Goal: Task Accomplishment & Management: Complete application form

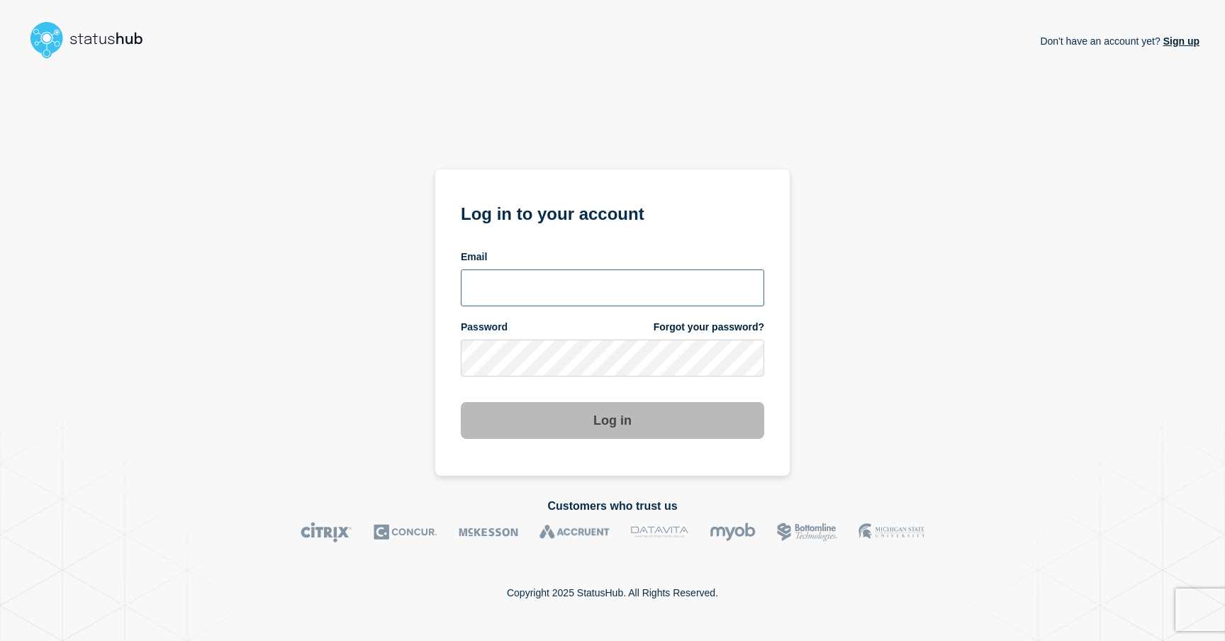
click at [492, 277] on input "email input" at bounding box center [612, 287] width 303 height 37
type input "[PERSON_NAME][EMAIL_ADDRESS][DOMAIN_NAME]"
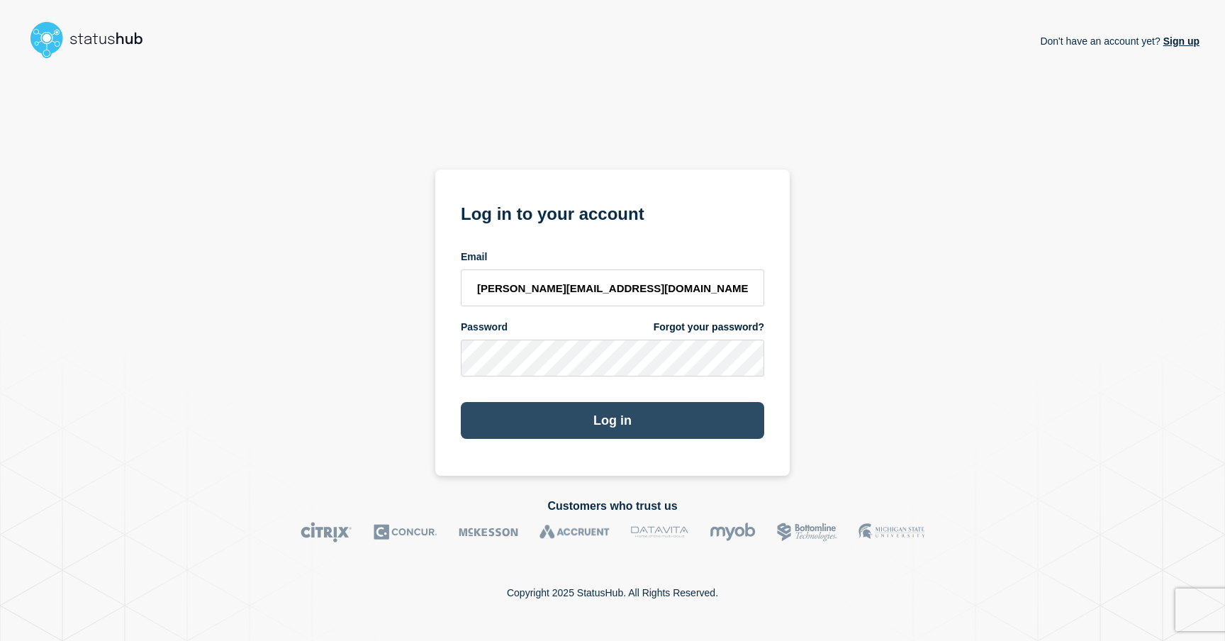
click at [613, 424] on button "Log in" at bounding box center [612, 420] width 303 height 37
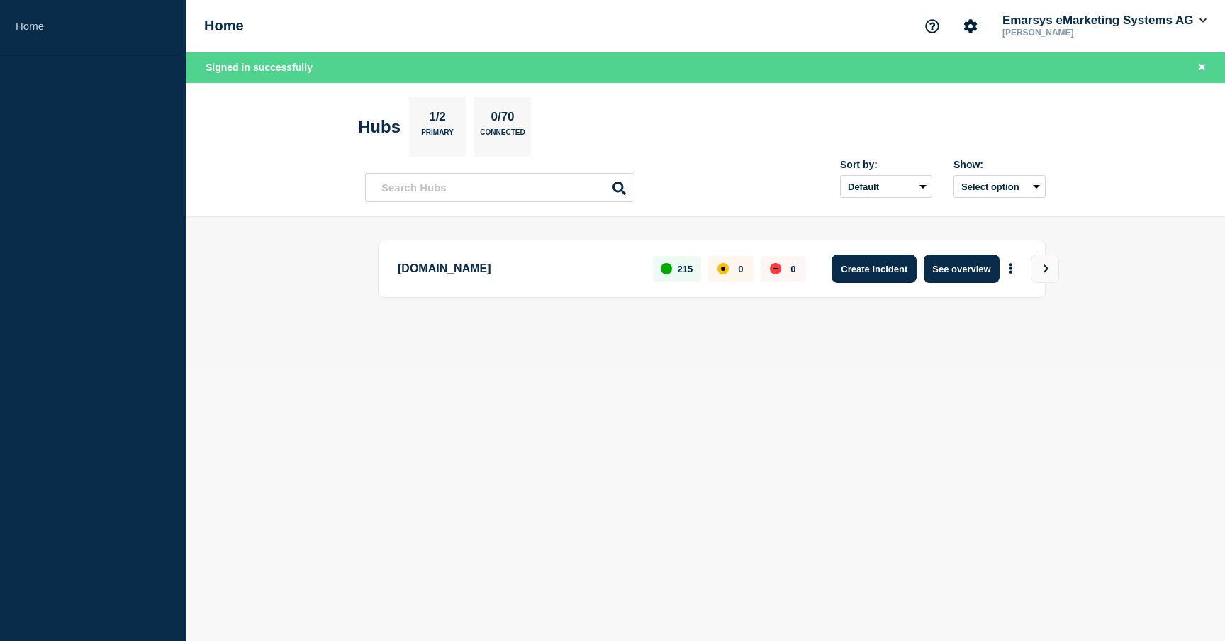
click at [878, 270] on button "Create incident" at bounding box center [874, 269] width 85 height 28
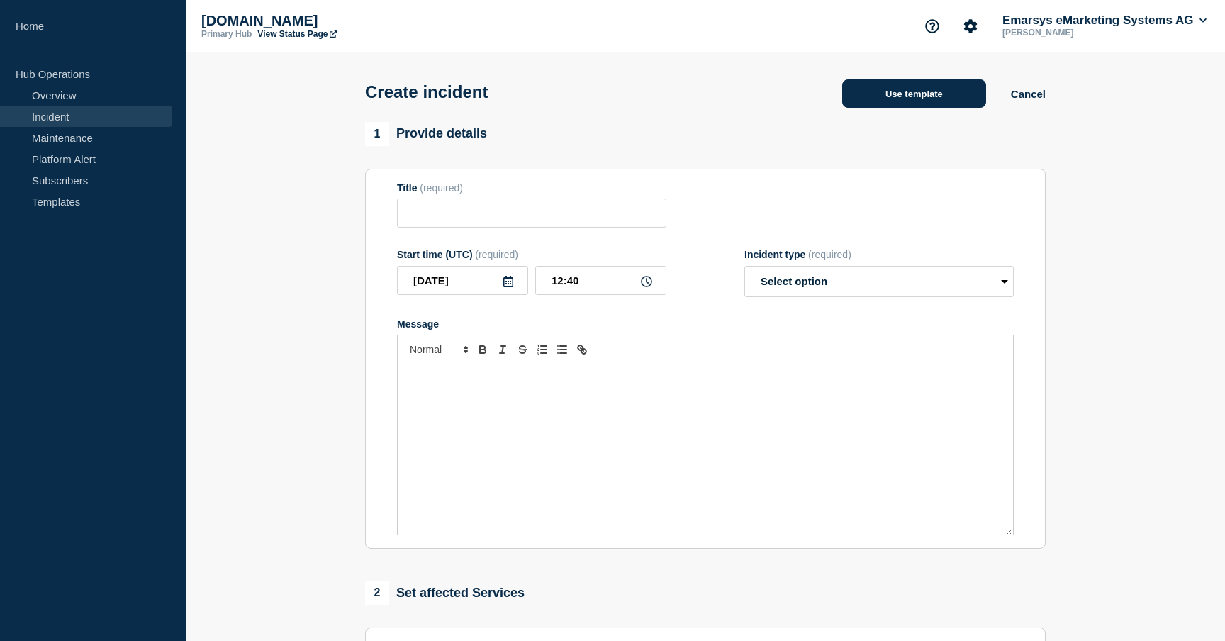
click at [886, 102] on button "Use template" at bounding box center [914, 93] width 144 height 28
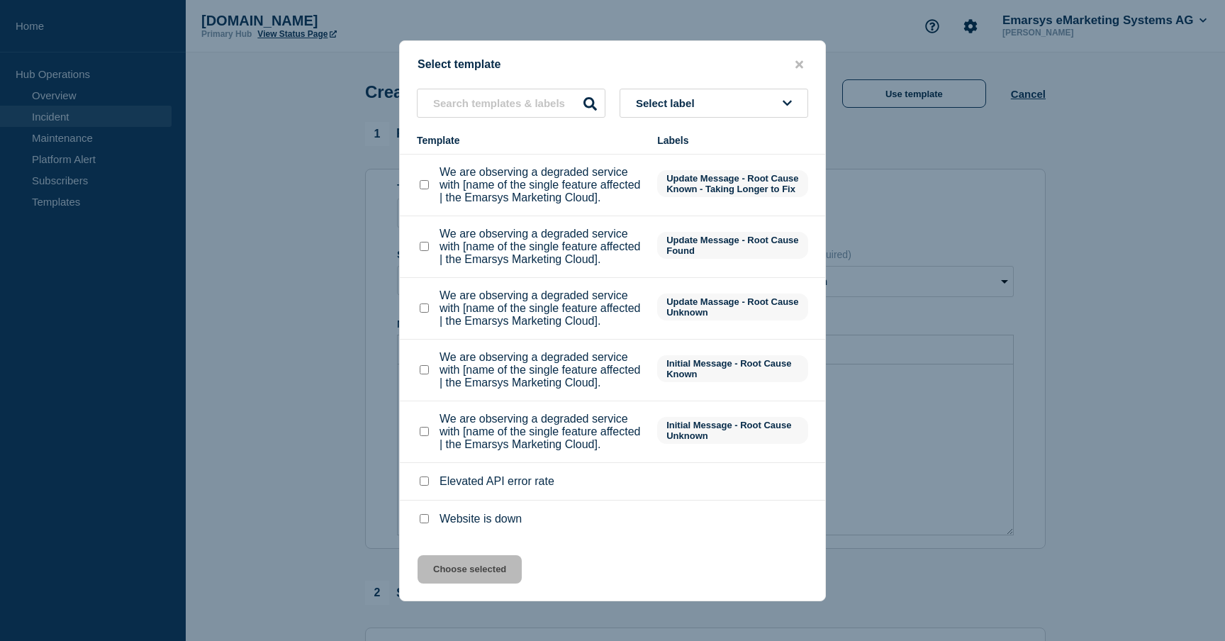
scroll to position [378, 0]
click at [426, 365] on checkbox"] "We are observing a degraded service with [name of the single feature affected |…" at bounding box center [424, 369] width 9 height 9
checkbox checkbox"] "true"
click at [452, 577] on button "Choose selected" at bounding box center [470, 569] width 104 height 28
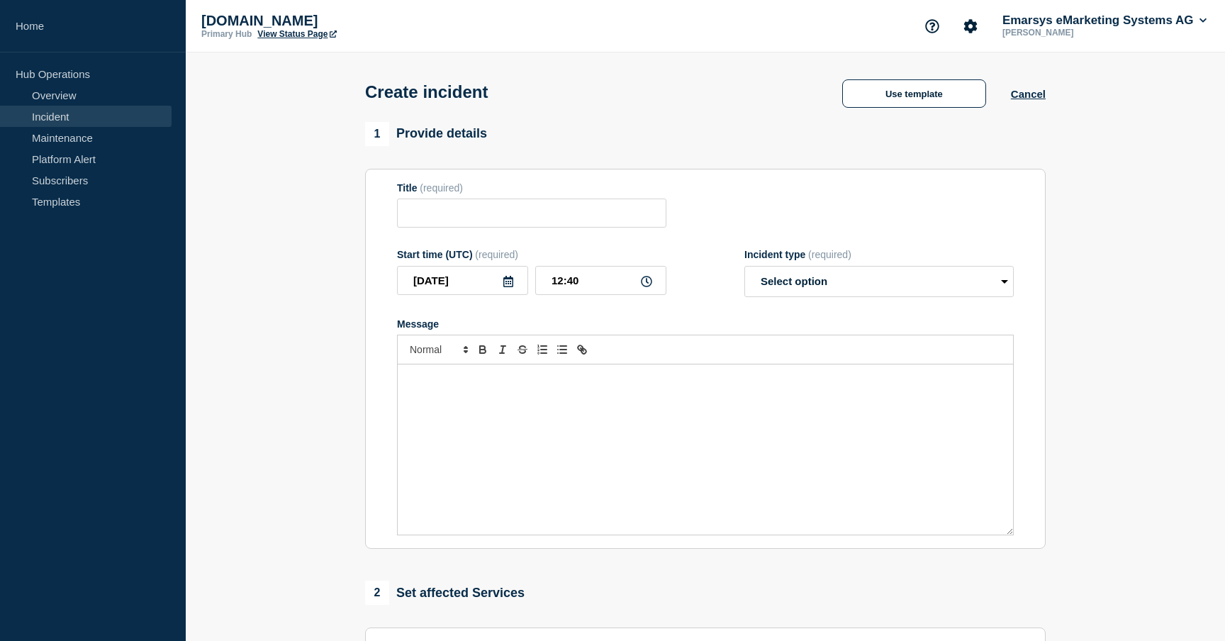
type input "We are observing a degraded service with [name of the single feature affected |…"
select select "identified"
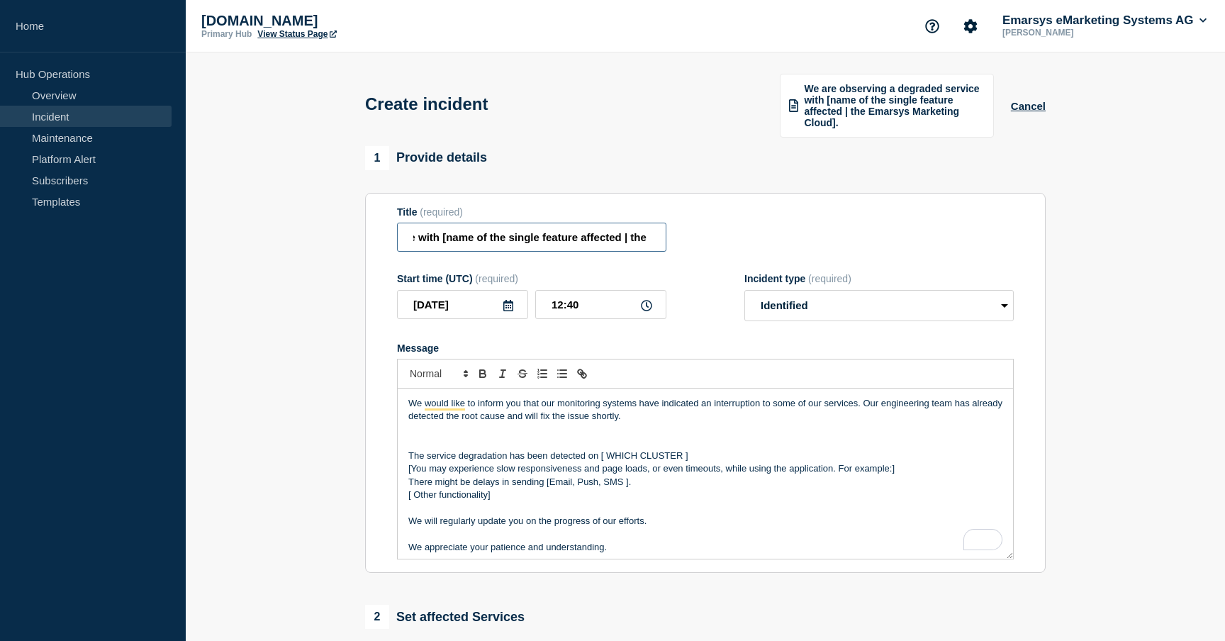
scroll to position [0, 317]
drag, startPoint x: 625, startPoint y: 249, endPoint x: 647, endPoint y: 249, distance: 21.3
click at [647, 249] on input "We are observing a degraded service with [name of the single feature affected |…" at bounding box center [531, 237] width 269 height 29
type input "We are observing a degraded service with Contact Changes."
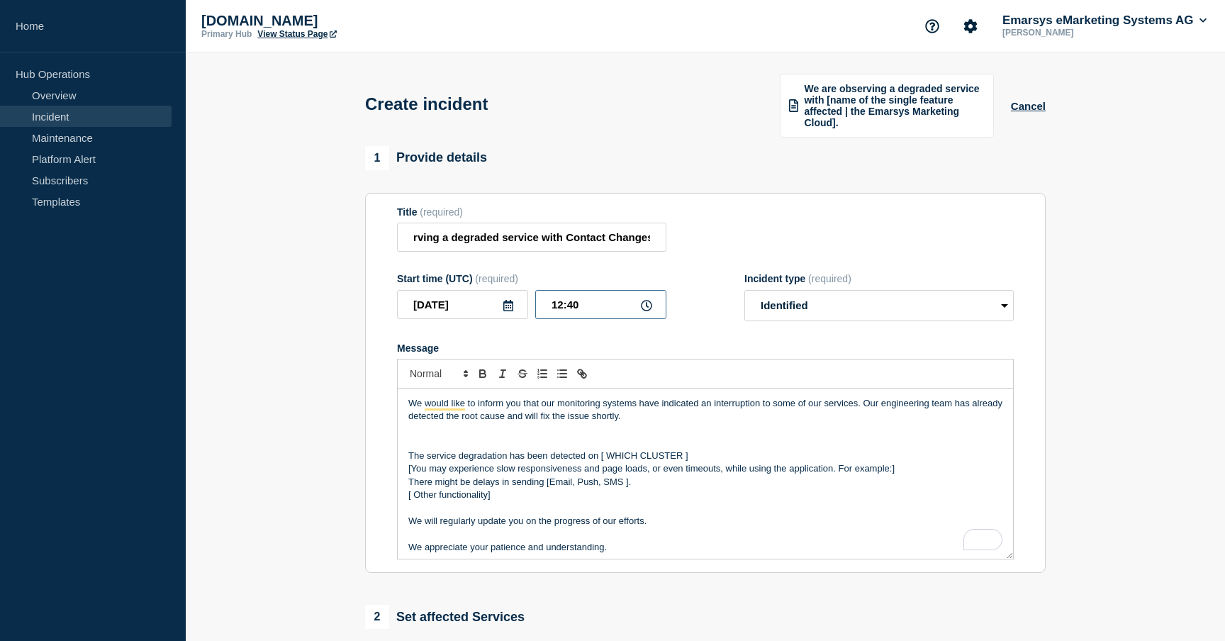
scroll to position [0, 0]
click at [640, 319] on input "12:40" at bounding box center [600, 304] width 131 height 29
click at [644, 311] on icon at bounding box center [646, 305] width 11 height 11
click at [591, 319] on input "12:40" at bounding box center [600, 304] width 131 height 29
click at [564, 319] on input "12:40" at bounding box center [600, 304] width 131 height 29
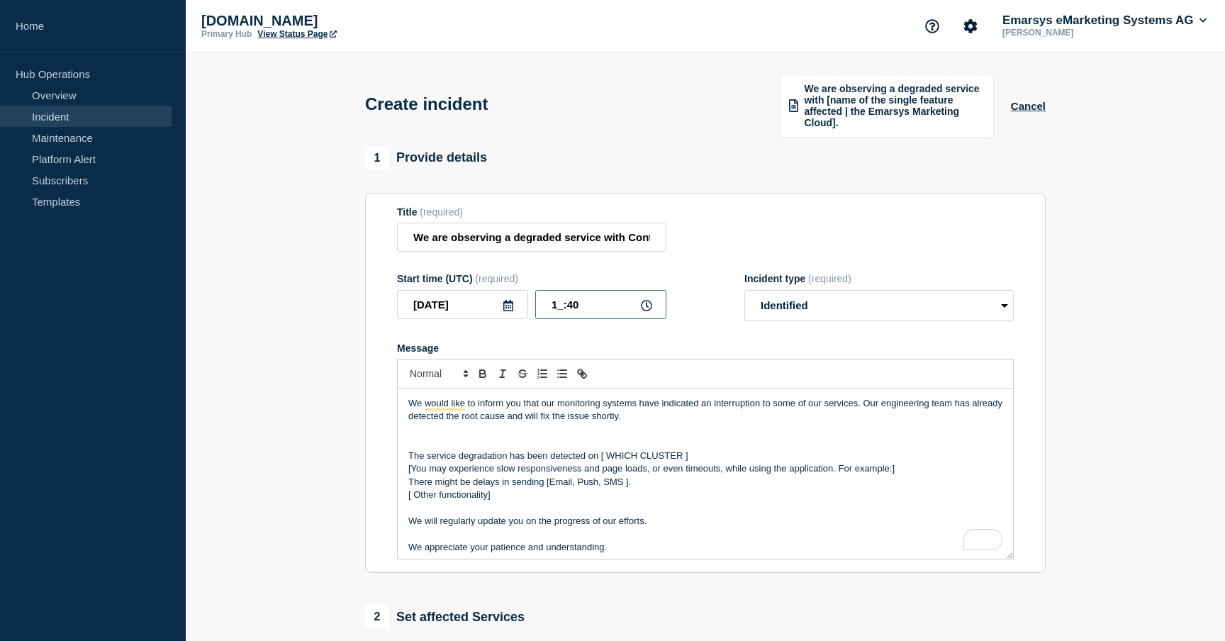
type input "10:40"
click at [296, 337] on section "1 Provide details Title (required) We are observing a degraded service with Con…" at bounding box center [705, 552] width 1039 height 812
drag, startPoint x: 598, startPoint y: 474, endPoint x: 696, endPoint y: 469, distance: 97.9
click at [696, 462] on p "The service degradation has been detected on [ WHICH CLUSTER ]" at bounding box center [705, 456] width 594 height 13
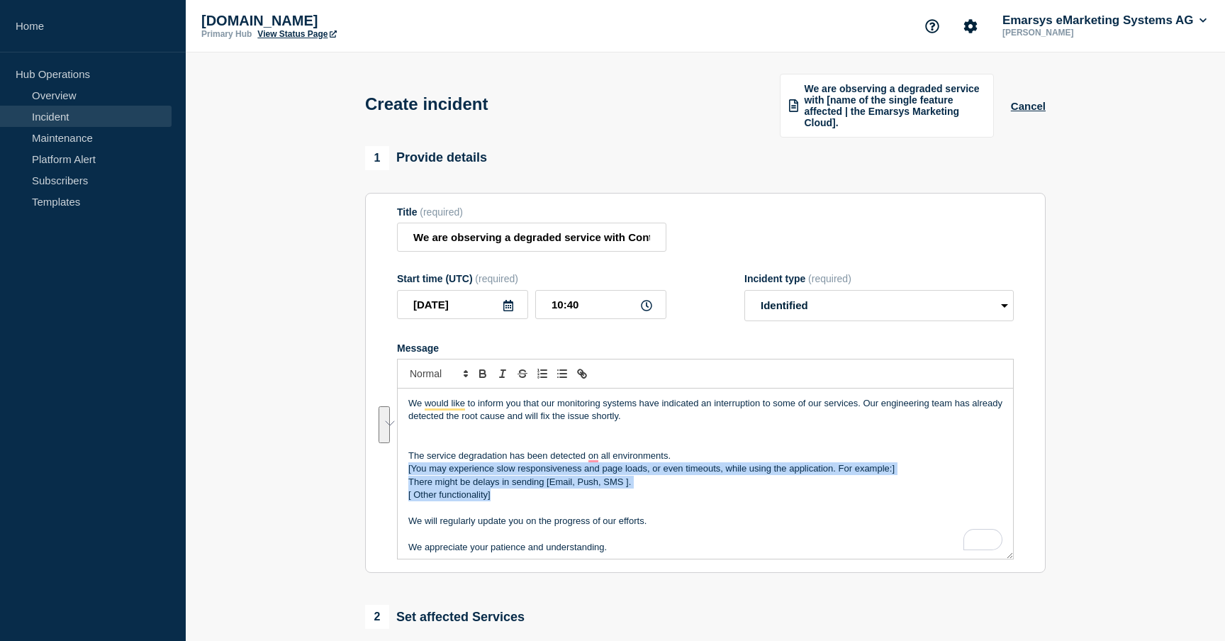
drag, startPoint x: 409, startPoint y: 487, endPoint x: 510, endPoint y: 510, distance: 103.2
click at [510, 510] on div "We would like to inform you that our monitoring systems have indicated an inter…" at bounding box center [705, 474] width 615 height 170
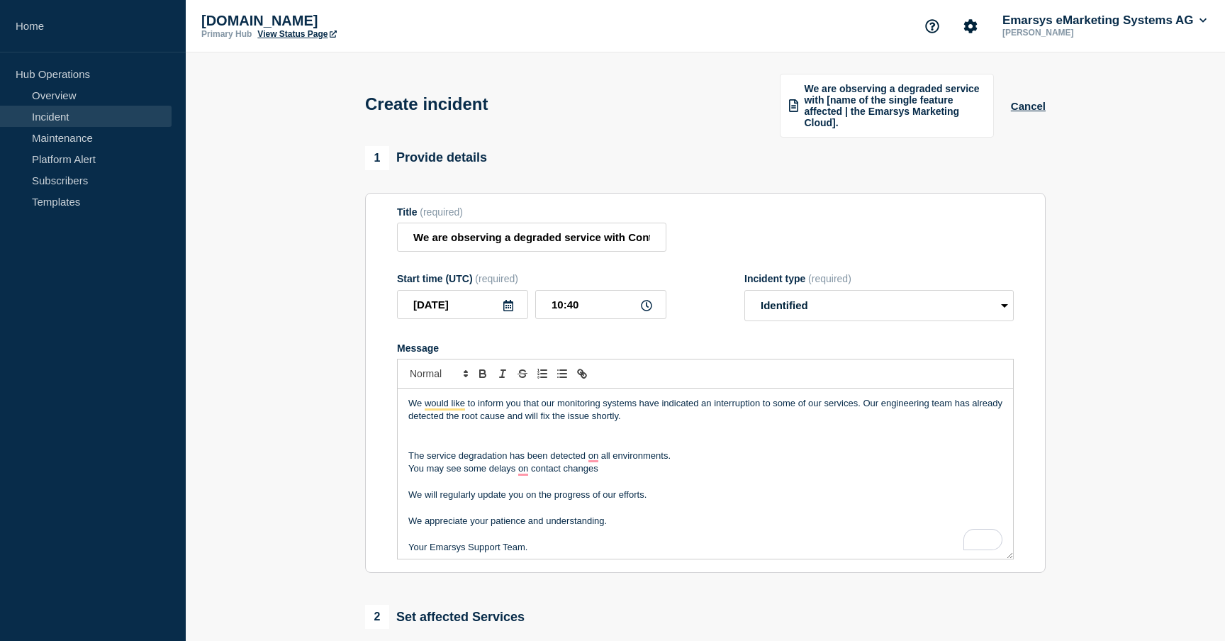
click at [532, 475] on p "You may see some delays on contact changes" at bounding box center [705, 468] width 594 height 13
click at [679, 475] on p "You may see some delays in writing data on the contact changes" at bounding box center [705, 468] width 594 height 13
click at [552, 554] on p "Your Emarsys Support Team." at bounding box center [705, 547] width 594 height 13
click at [531, 550] on p "Your Emarsys Support Team." at bounding box center [705, 543] width 594 height 13
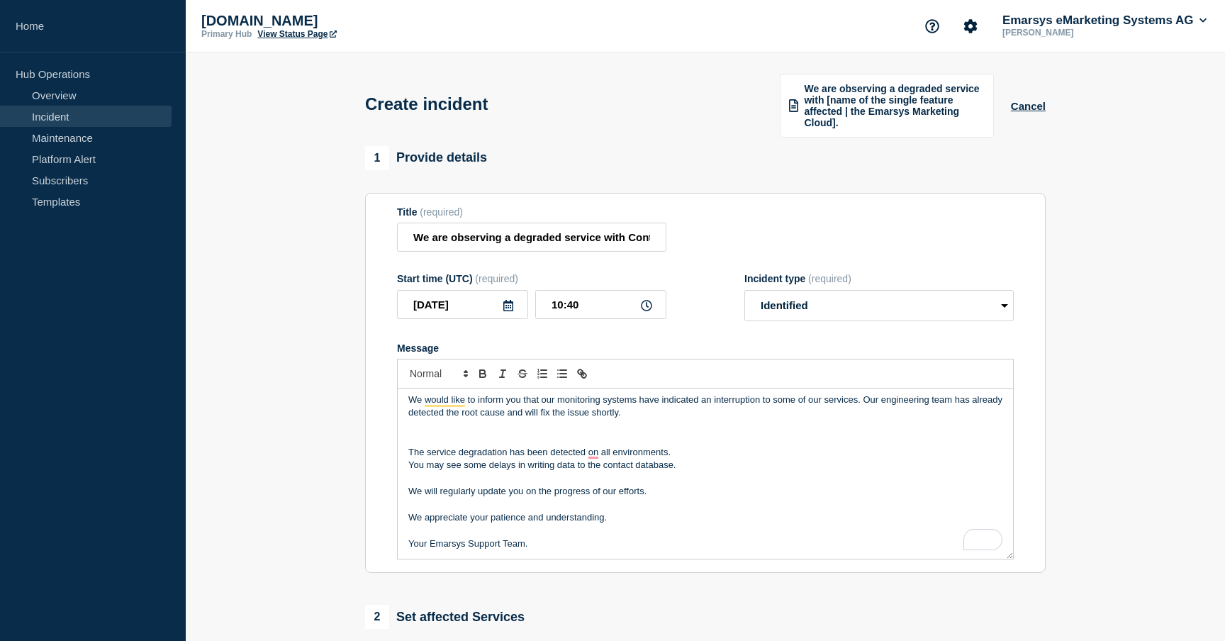
click at [277, 441] on section "1 Provide details Title (required) We are observing a degraded service with Con…" at bounding box center [705, 552] width 1039 height 812
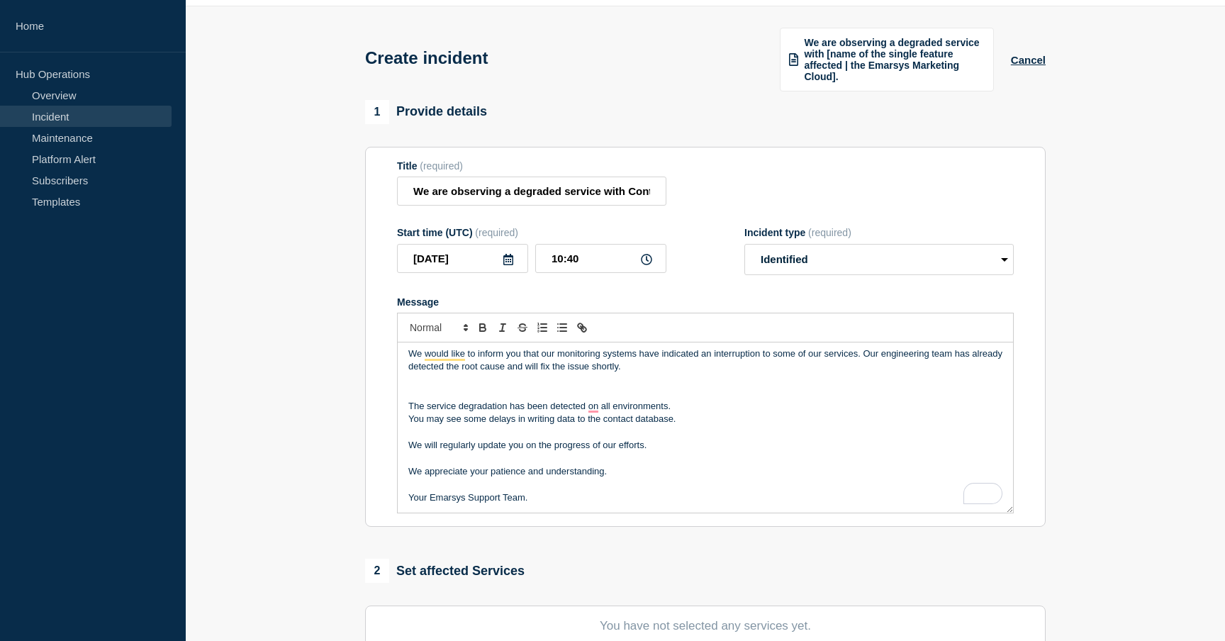
scroll to position [50, 0]
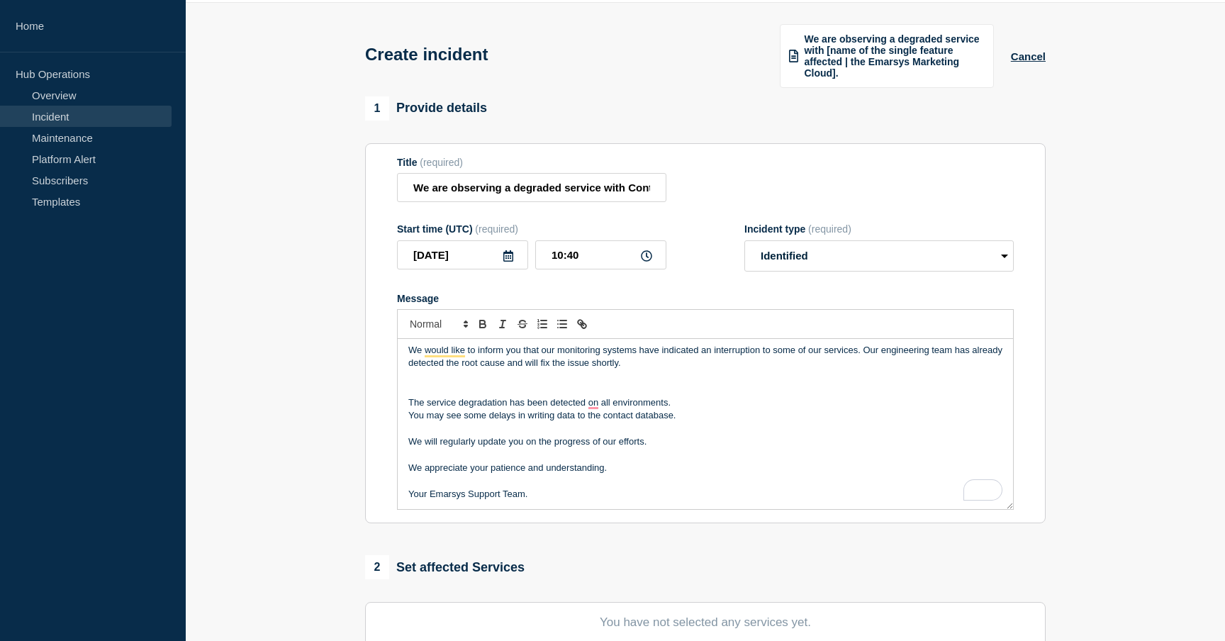
click at [685, 422] on p "You may see some delays in writing data to the contact database." at bounding box center [705, 415] width 594 height 13
click at [620, 462] on p "To enrich screen reader interactions, please activate Accessibility in Grammarl…" at bounding box center [705, 455] width 594 height 13
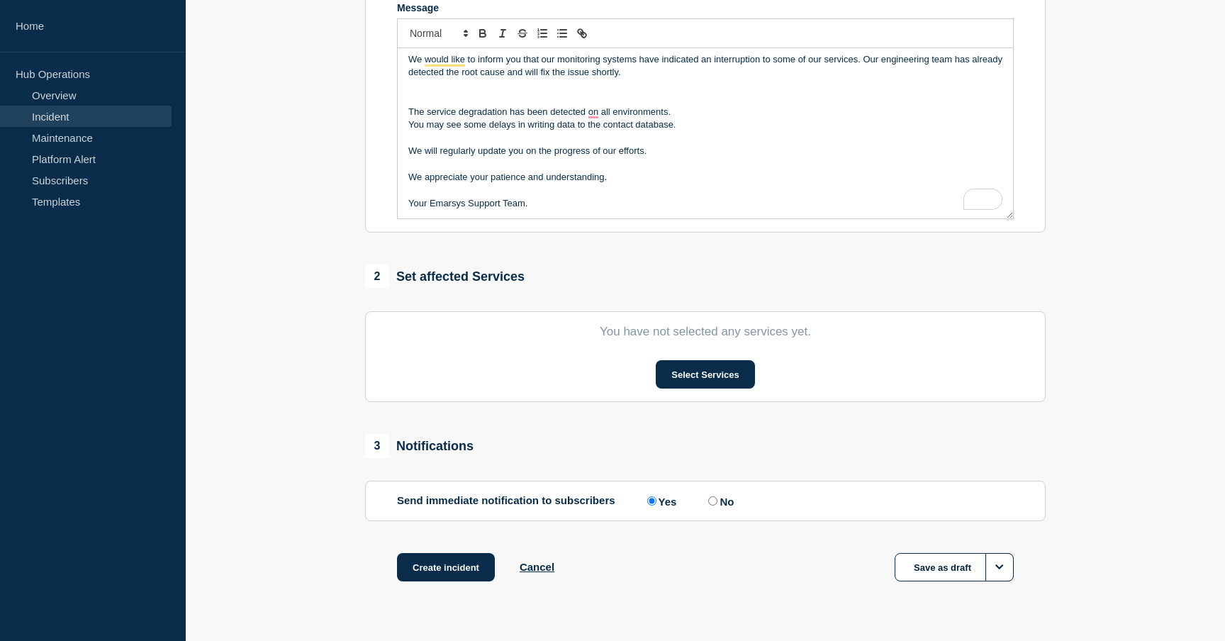
scroll to position [394, 0]
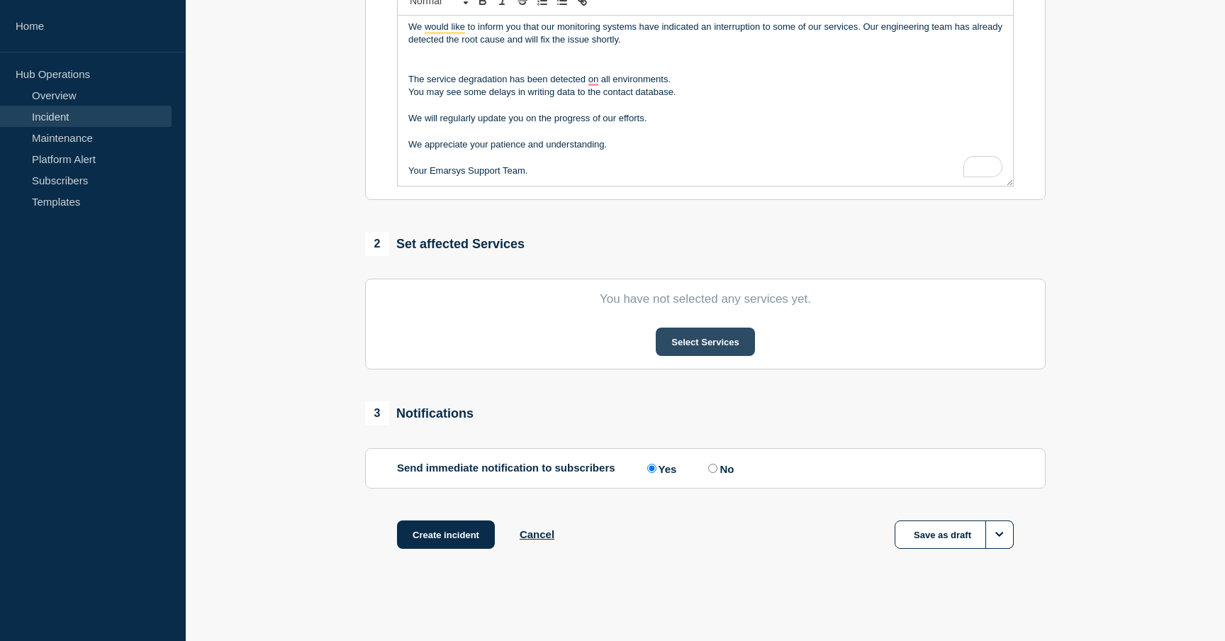
click at [694, 340] on button "Select Services" at bounding box center [705, 342] width 99 height 28
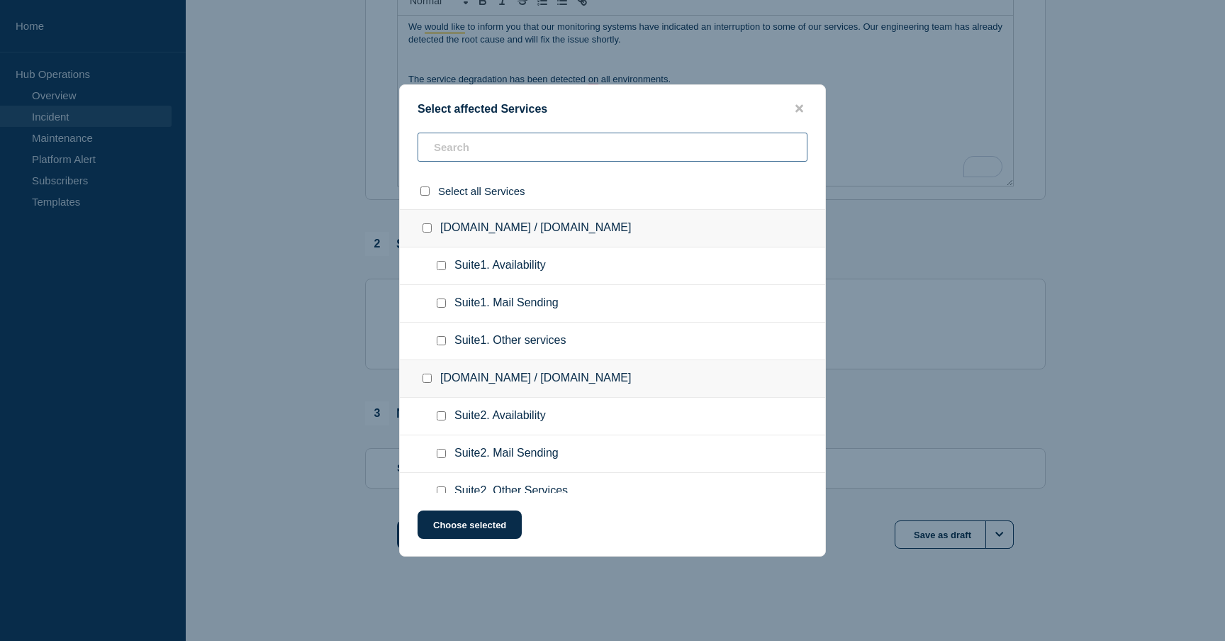
click at [474, 150] on input "text" at bounding box center [613, 147] width 390 height 29
type input "other"
click at [425, 194] on input "select all checkbox" at bounding box center [424, 190] width 9 height 9
checkbox input "true"
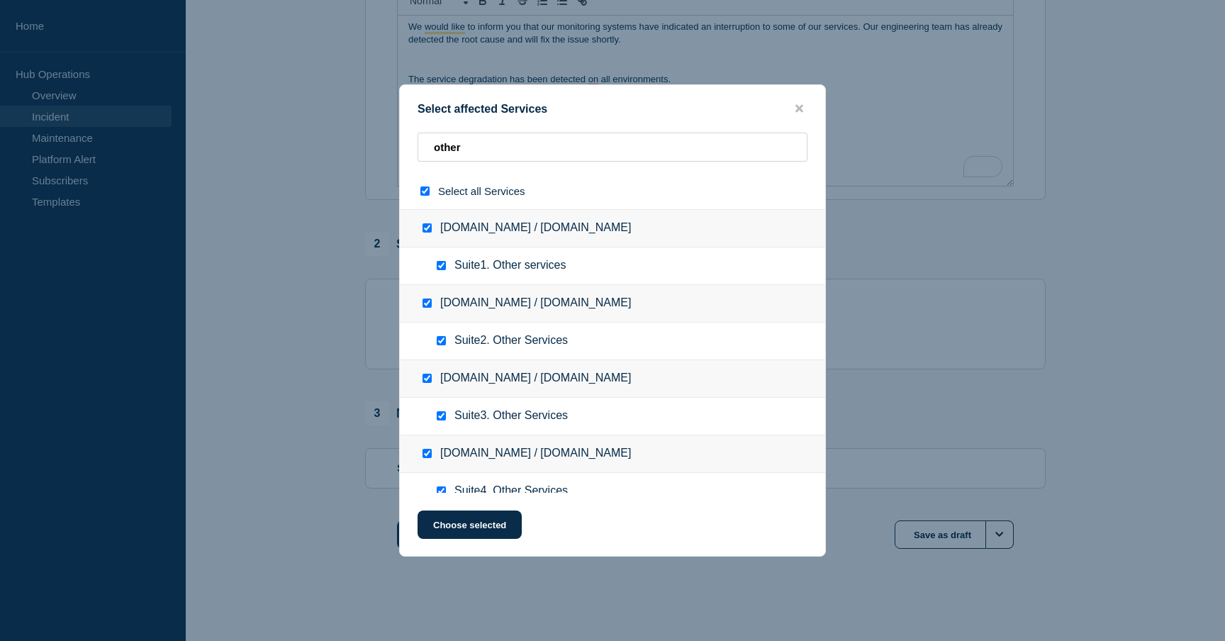
checkbox input "true"
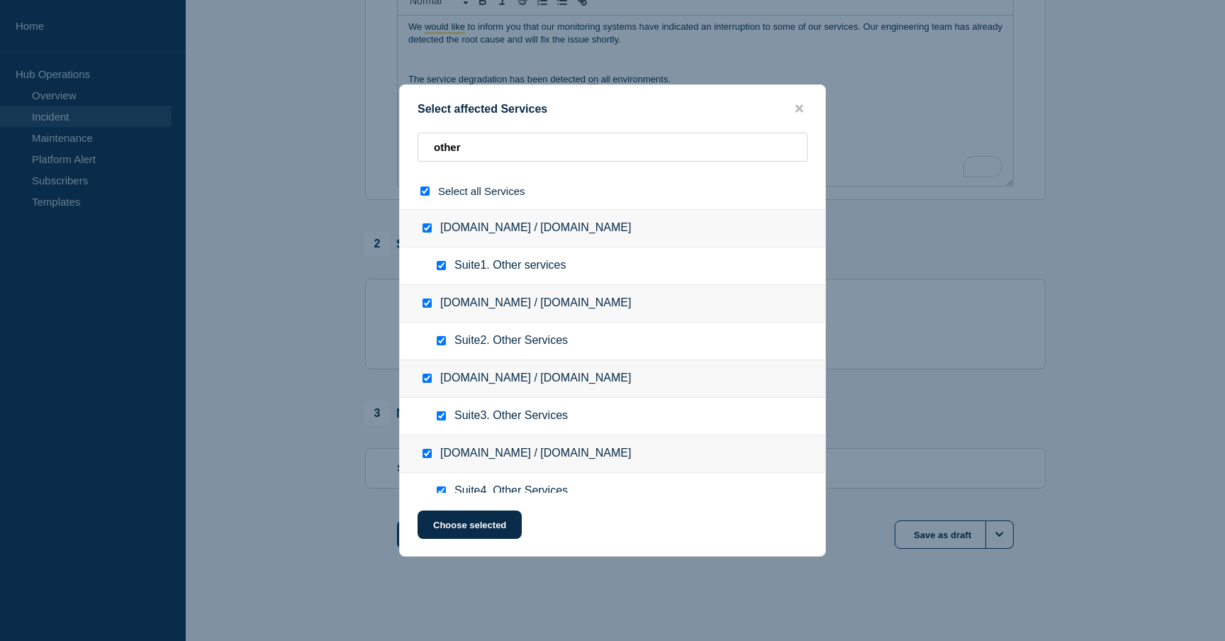
checkbox input "true"
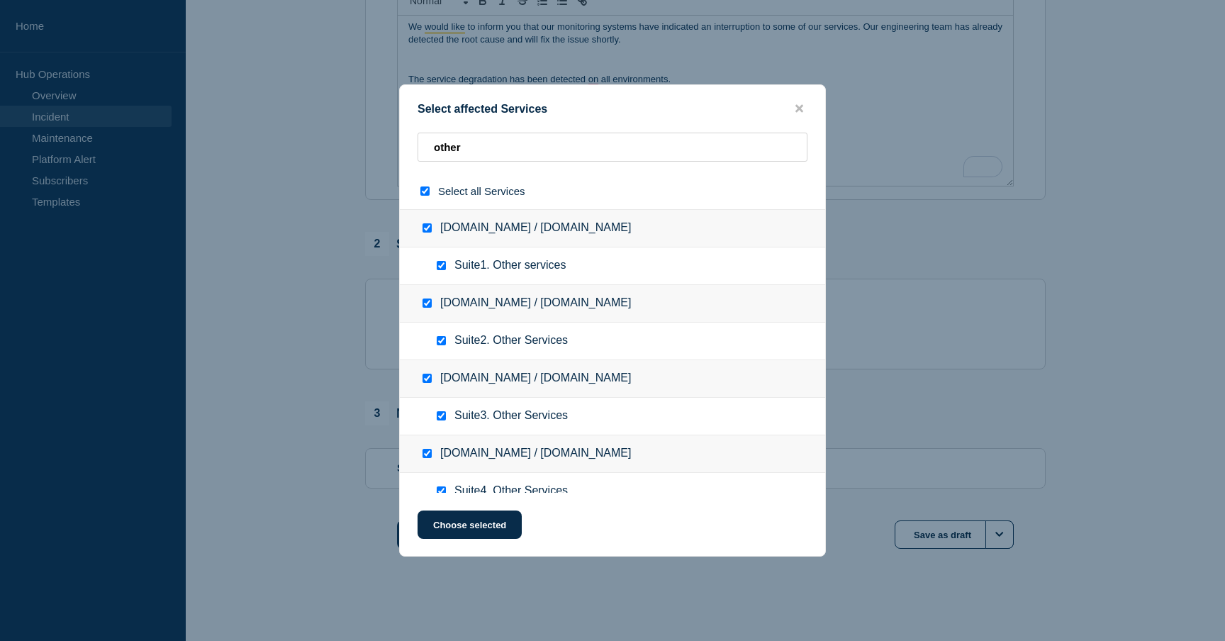
checkbox input "true"
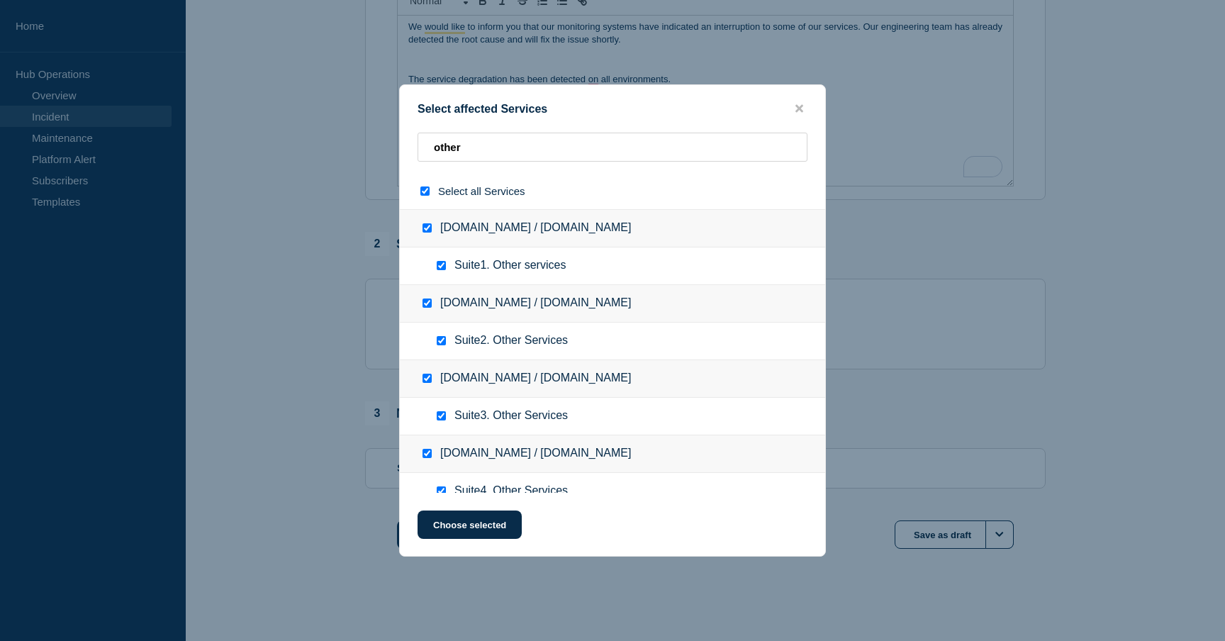
checkbox input "true"
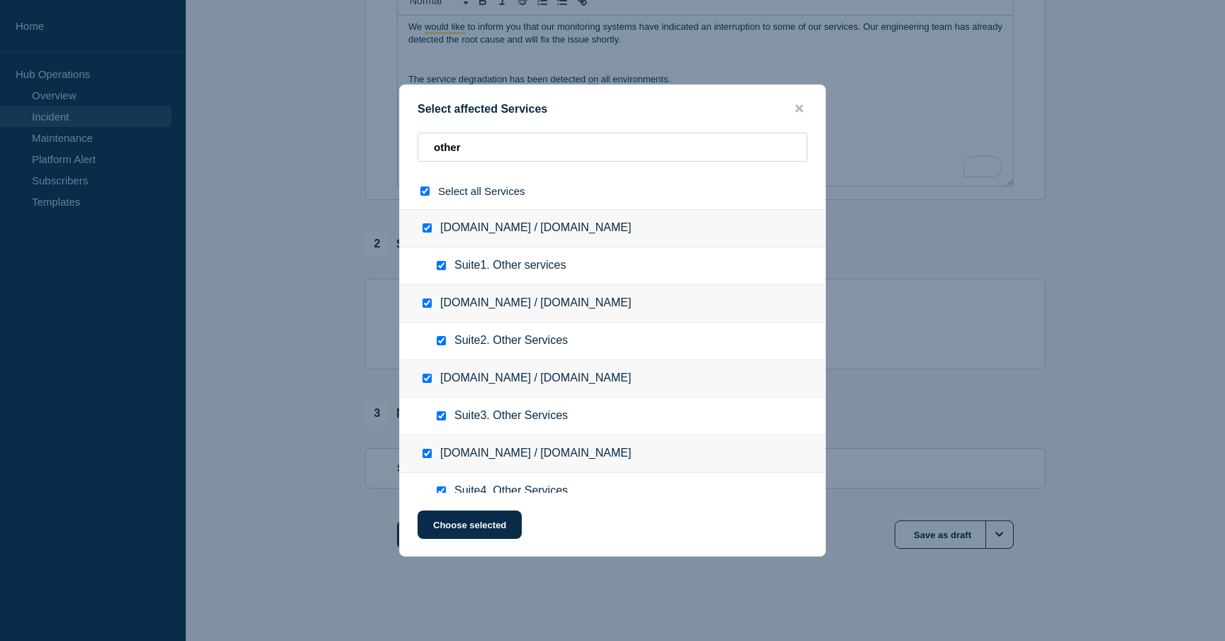
checkbox input "true"
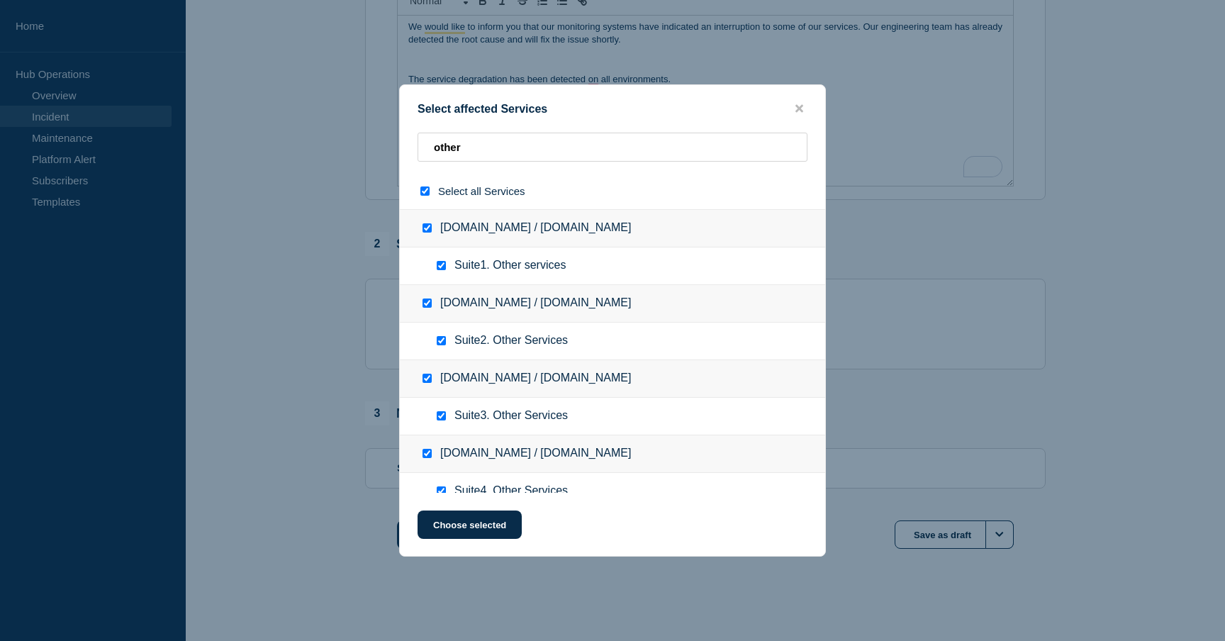
checkbox input "true"
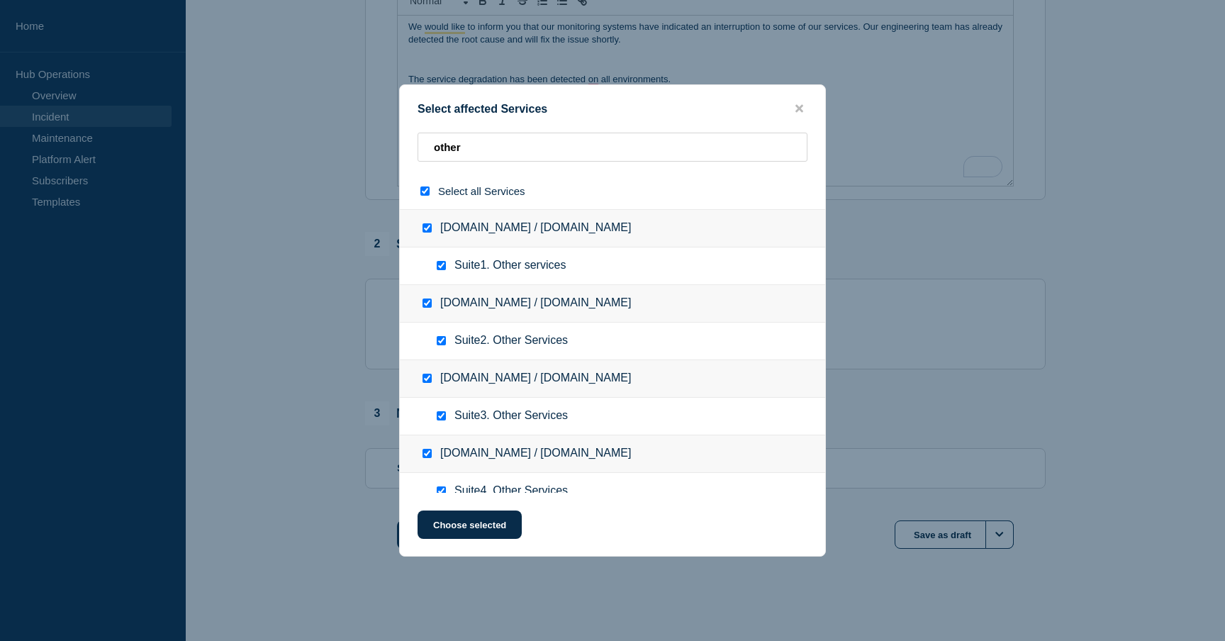
checkbox input "true"
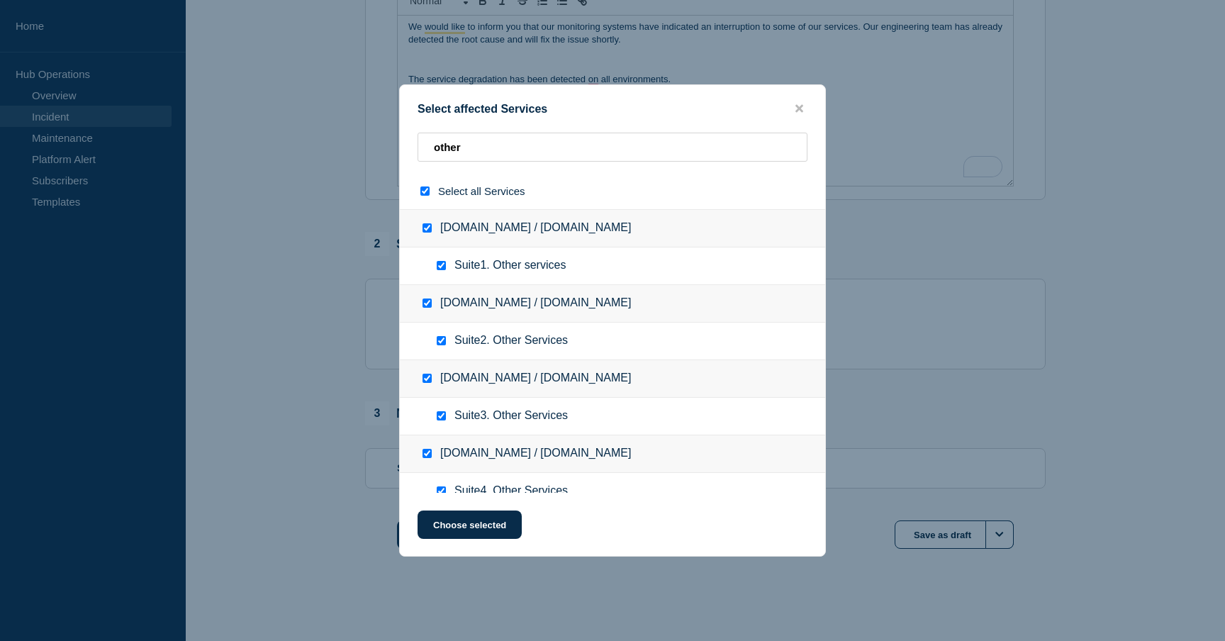
checkbox input "true"
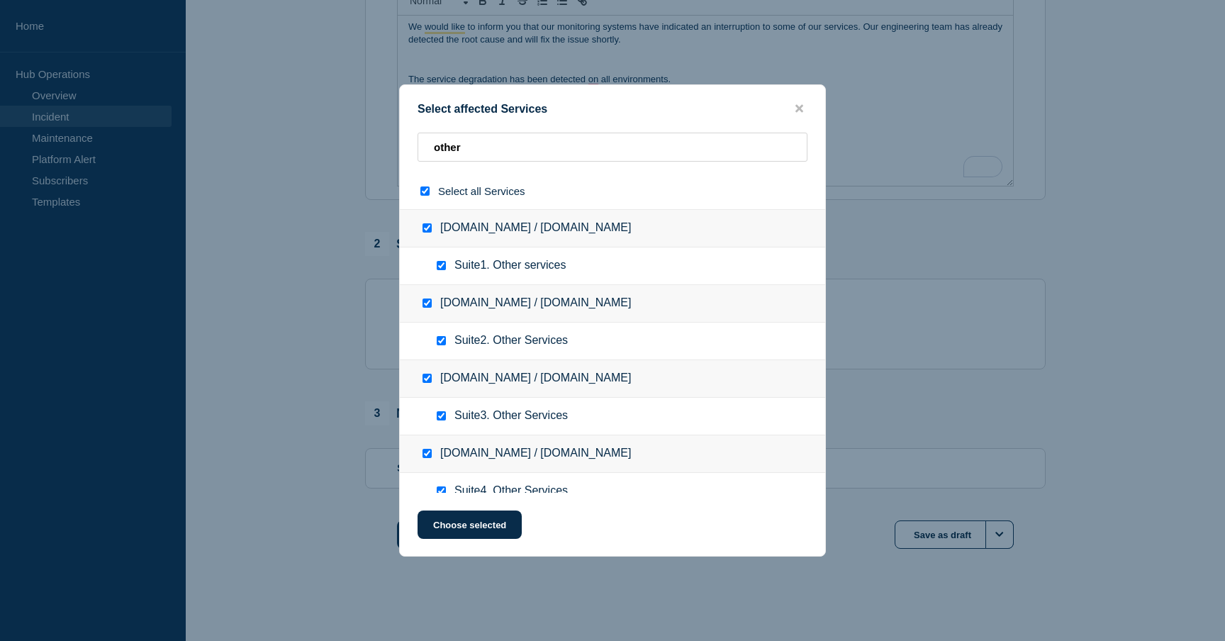
checkbox input "true"
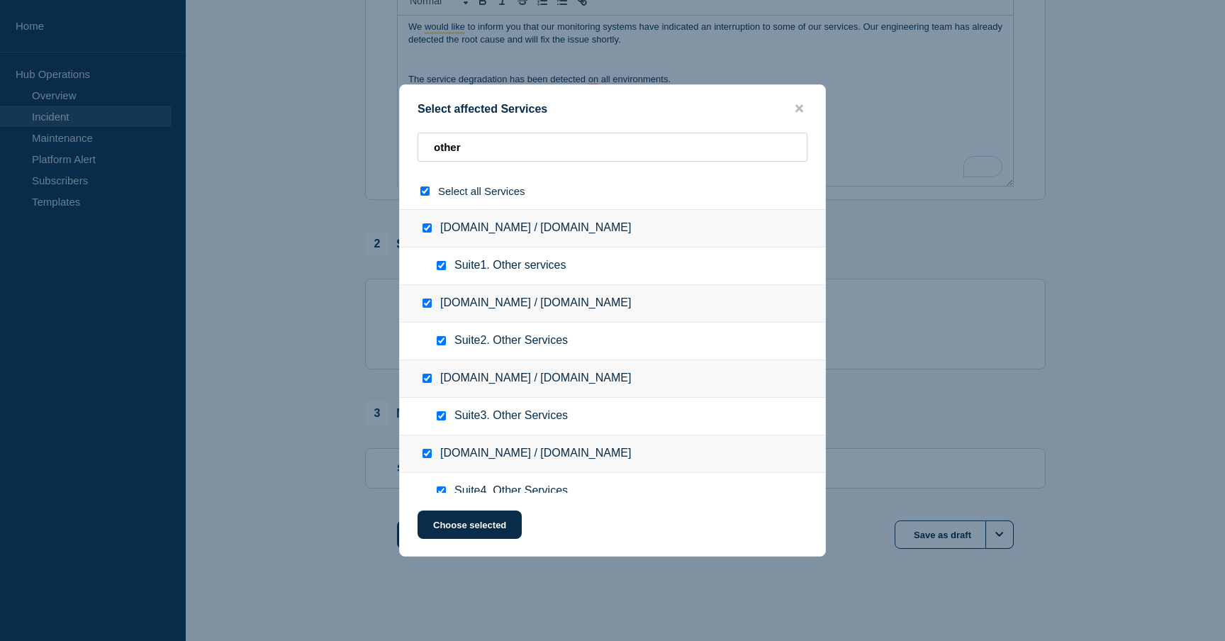
checkbox input "true"
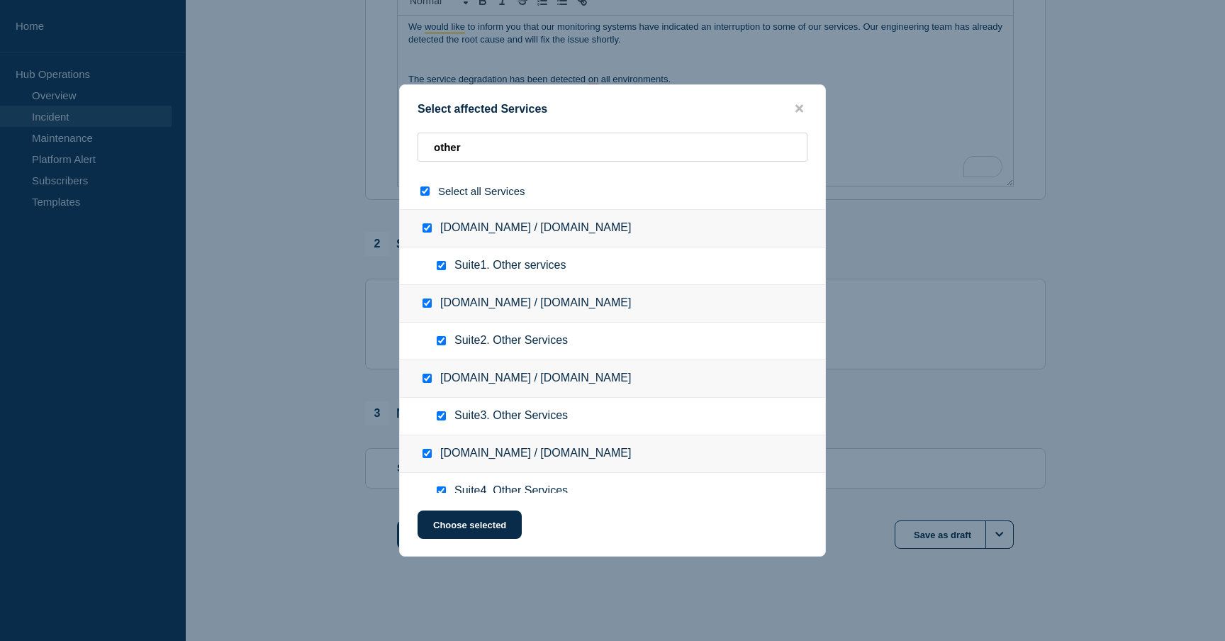
checkbox input "true"
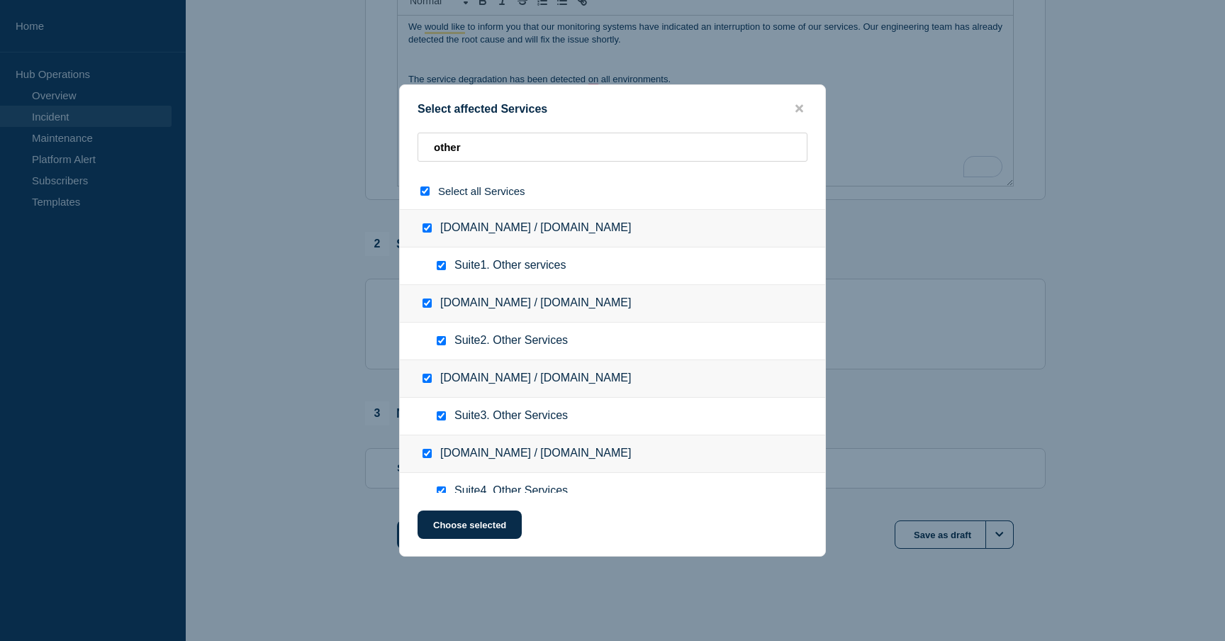
checkbox input "true"
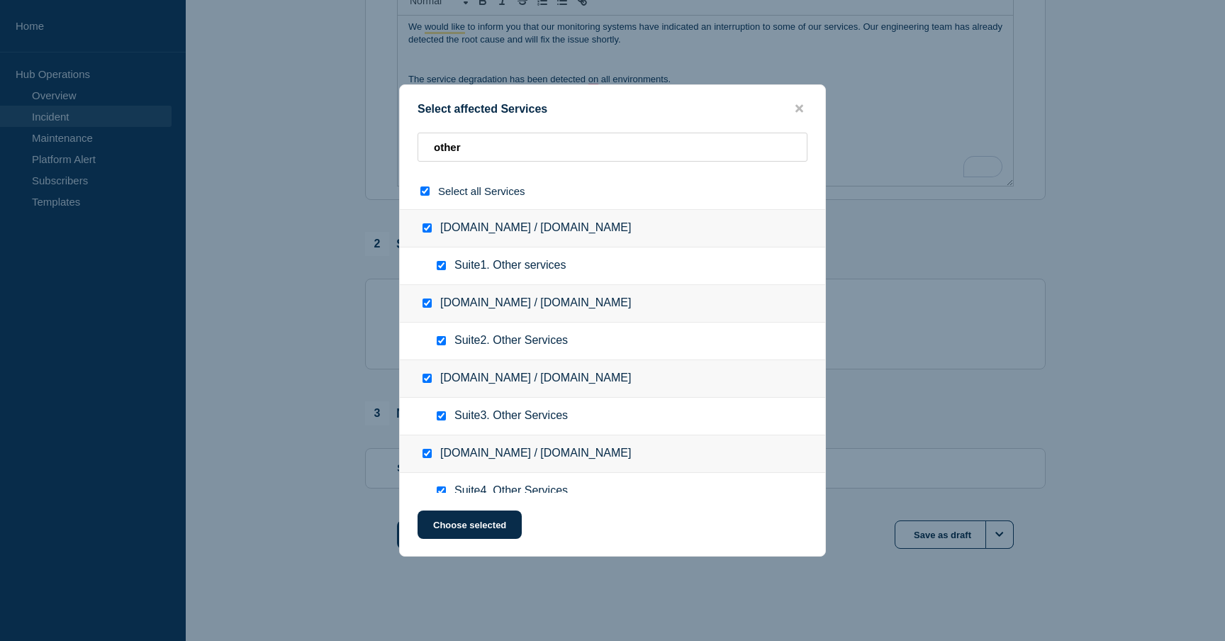
checkbox input "true"
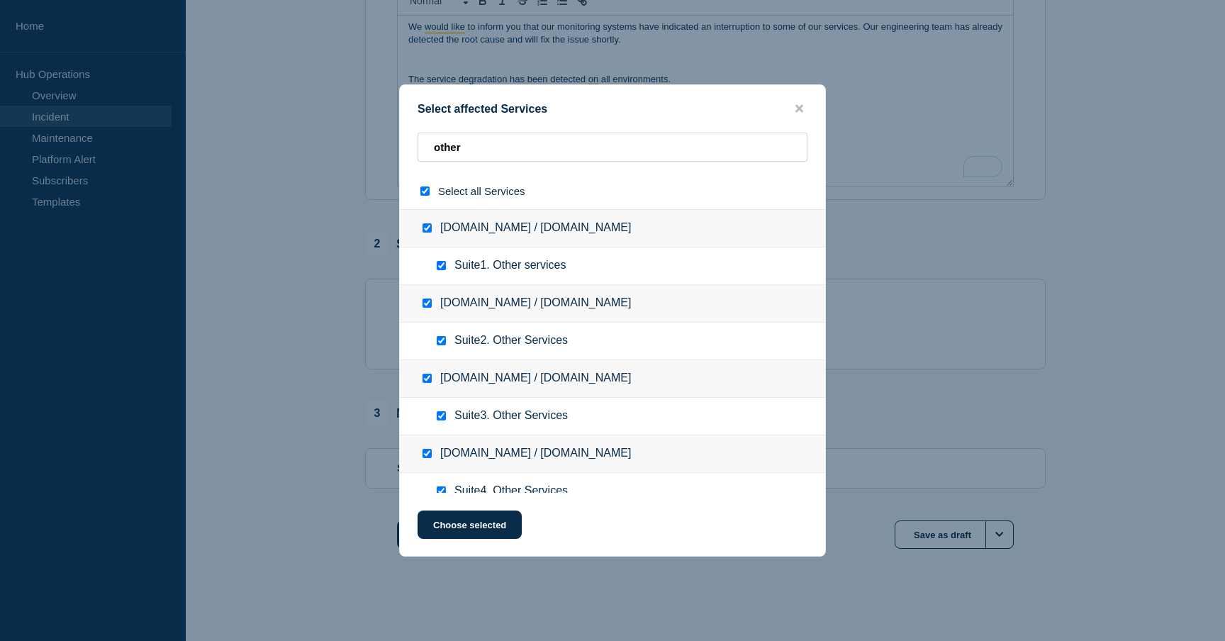
checkbox input "true"
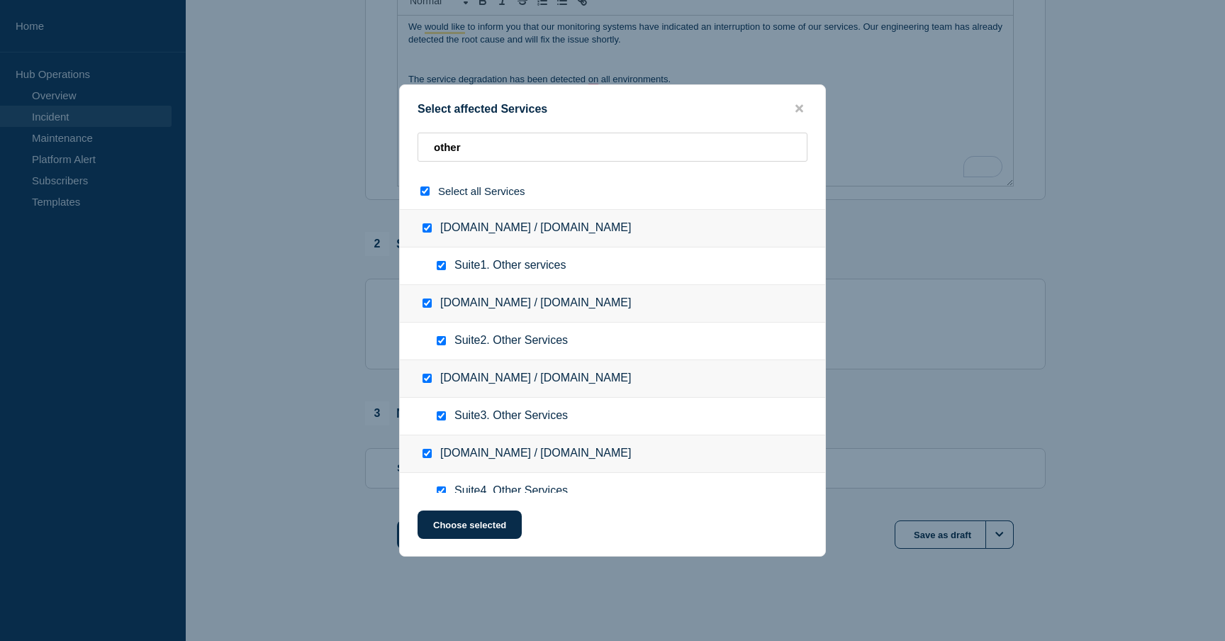
checkbox input "true"
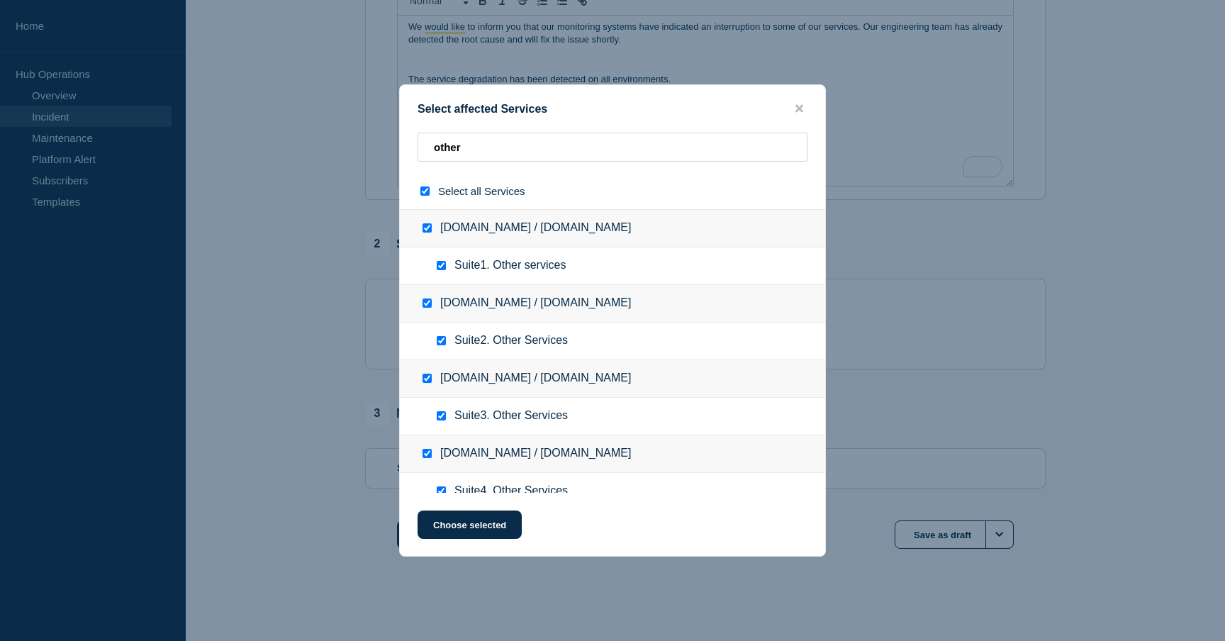
checkbox input "true"
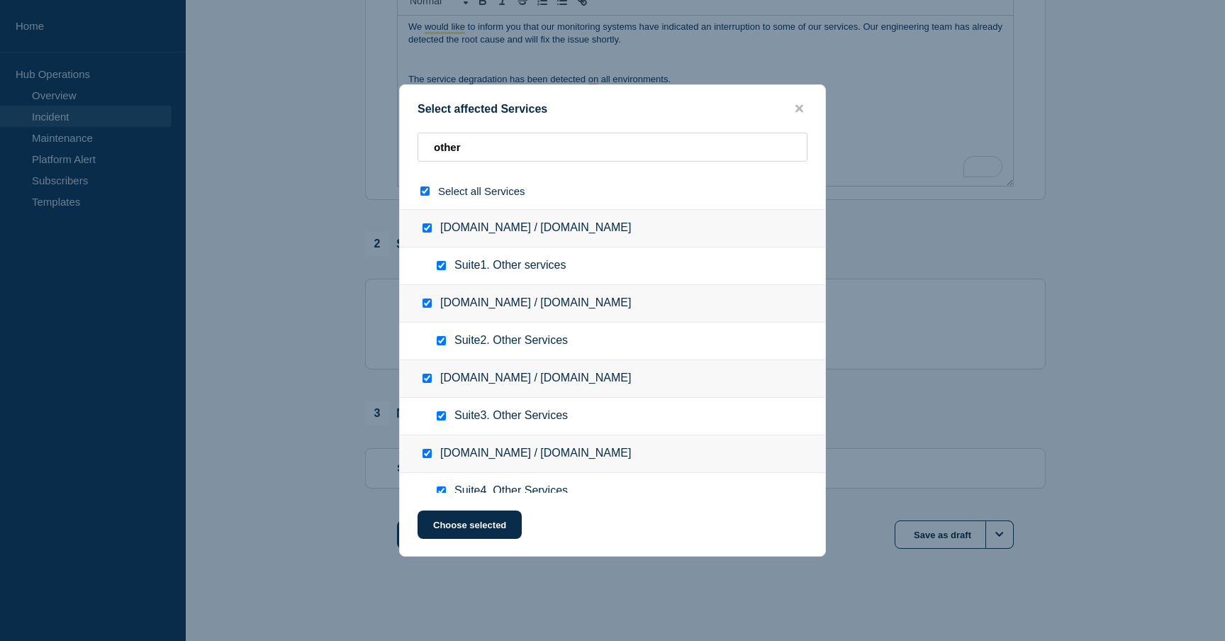
checkbox input "true"
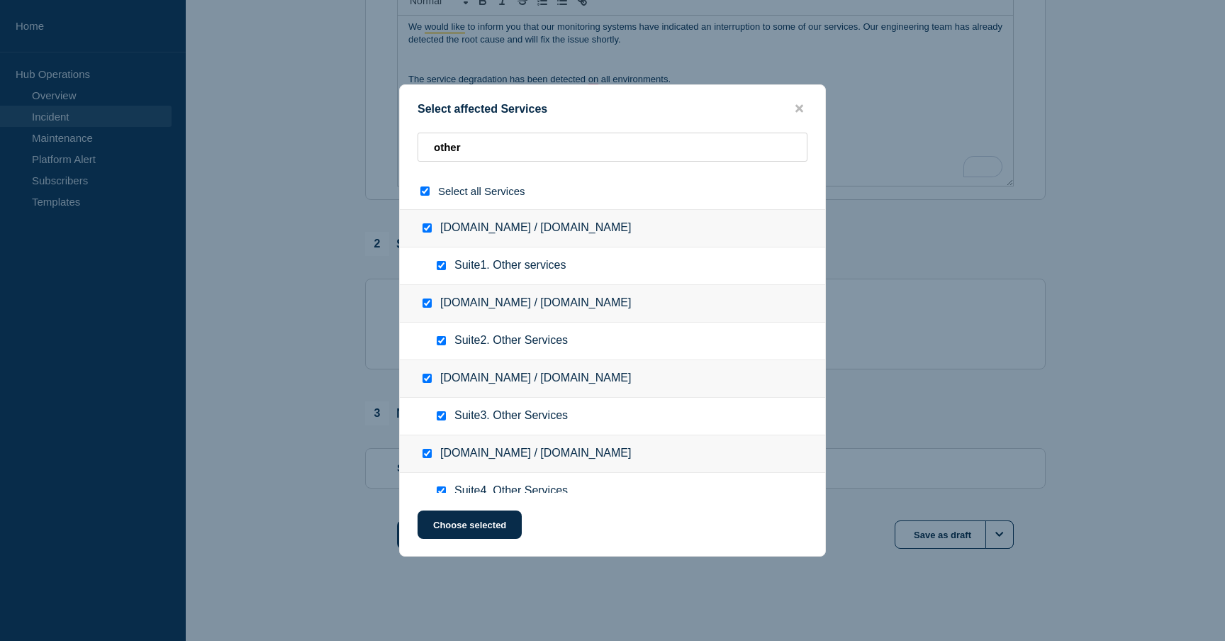
checkbox input "true"
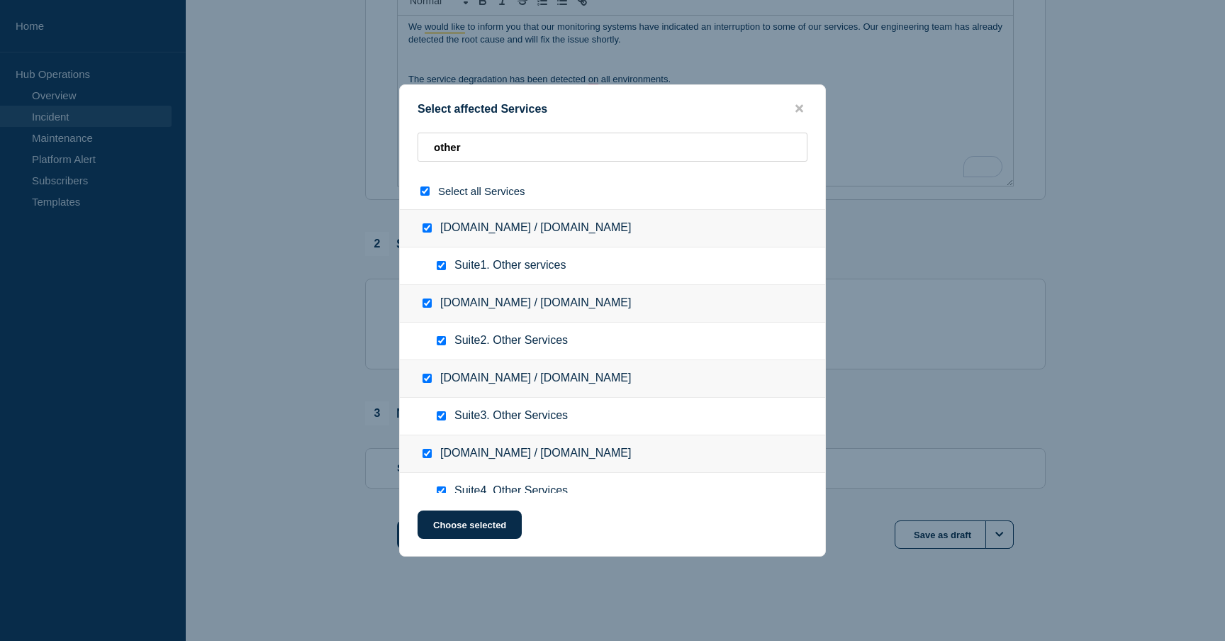
checkbox input "true"
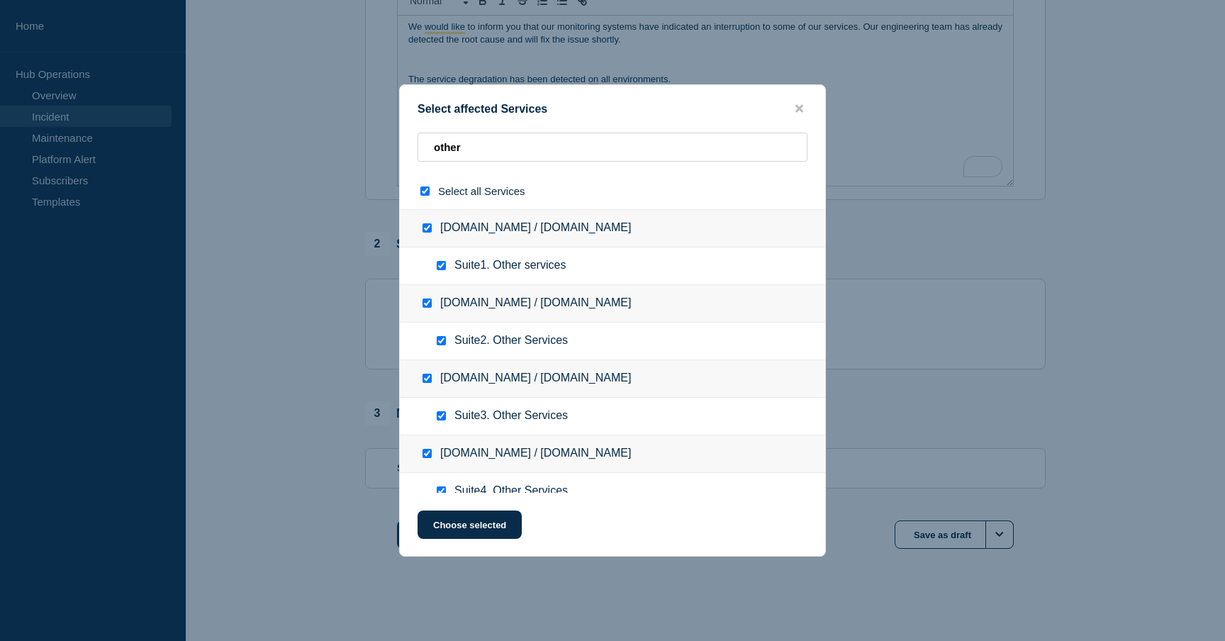
checkbox input "true"
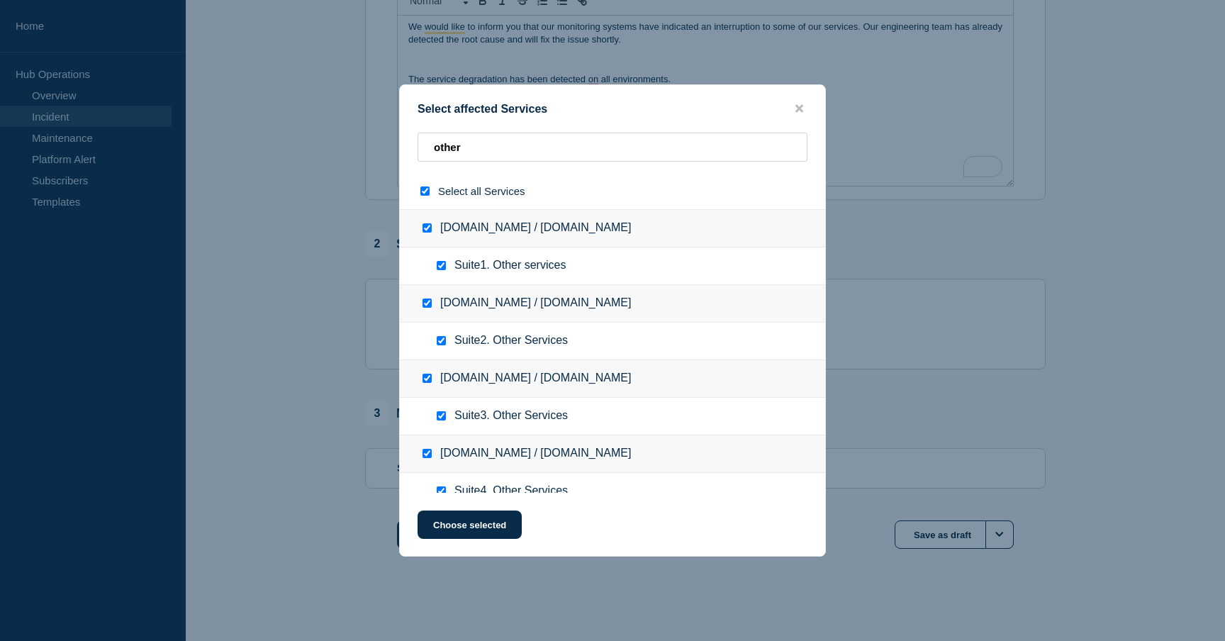
checkbox input "true"
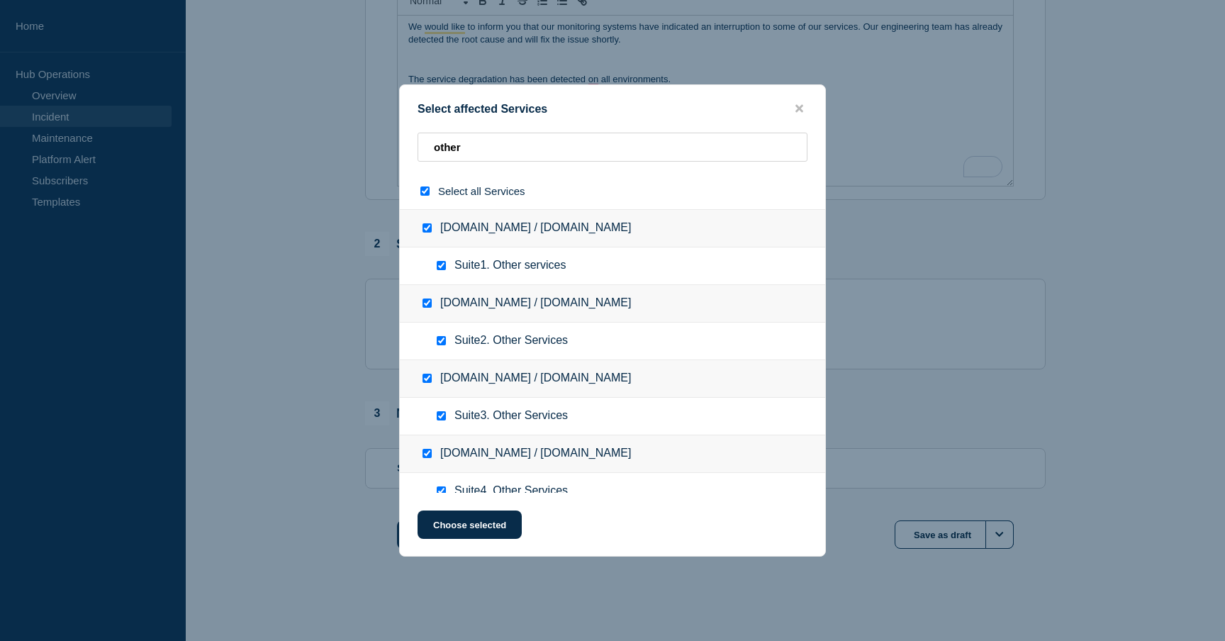
checkbox input "true"
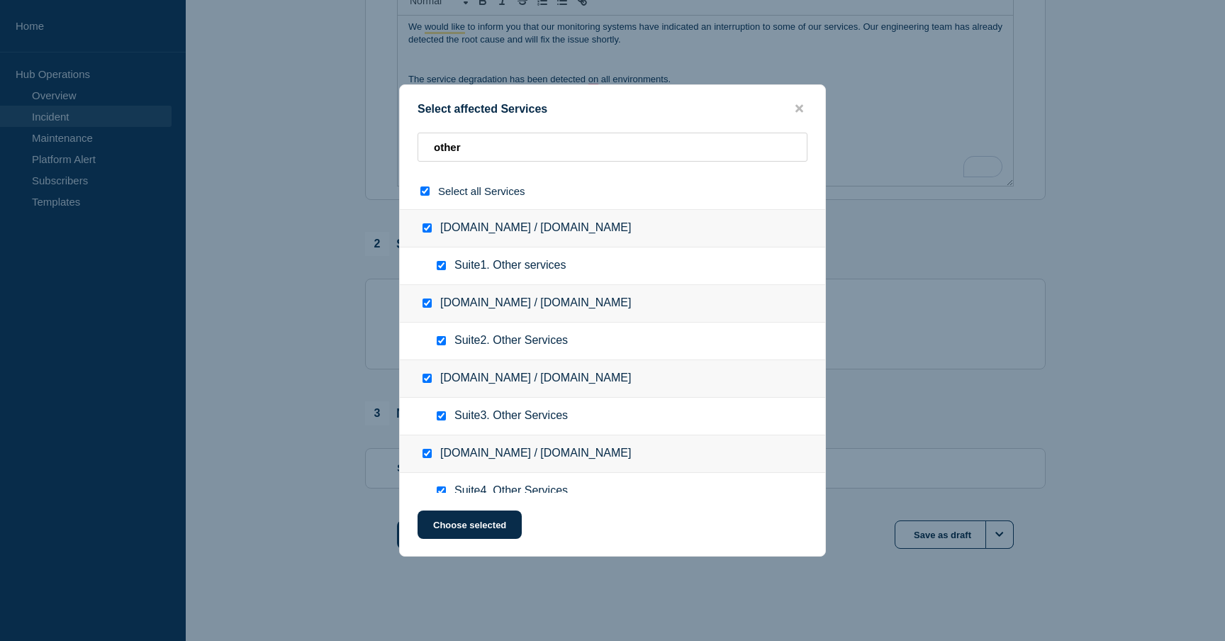
checkbox input "true"
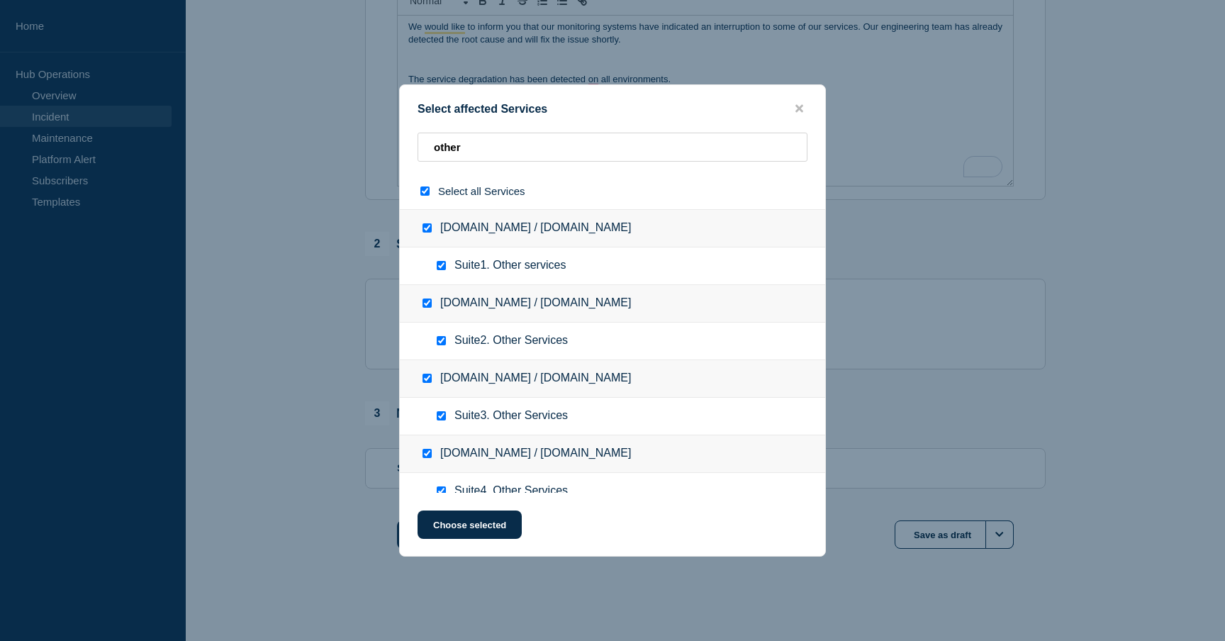
checkbox input "true"
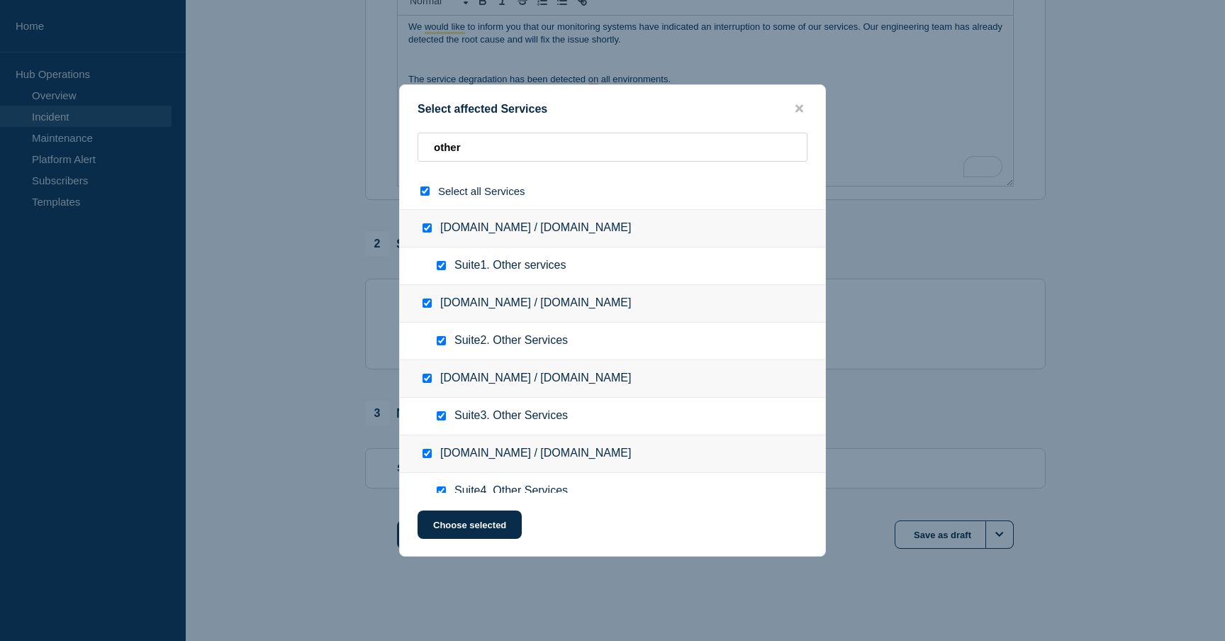
checkbox input "true"
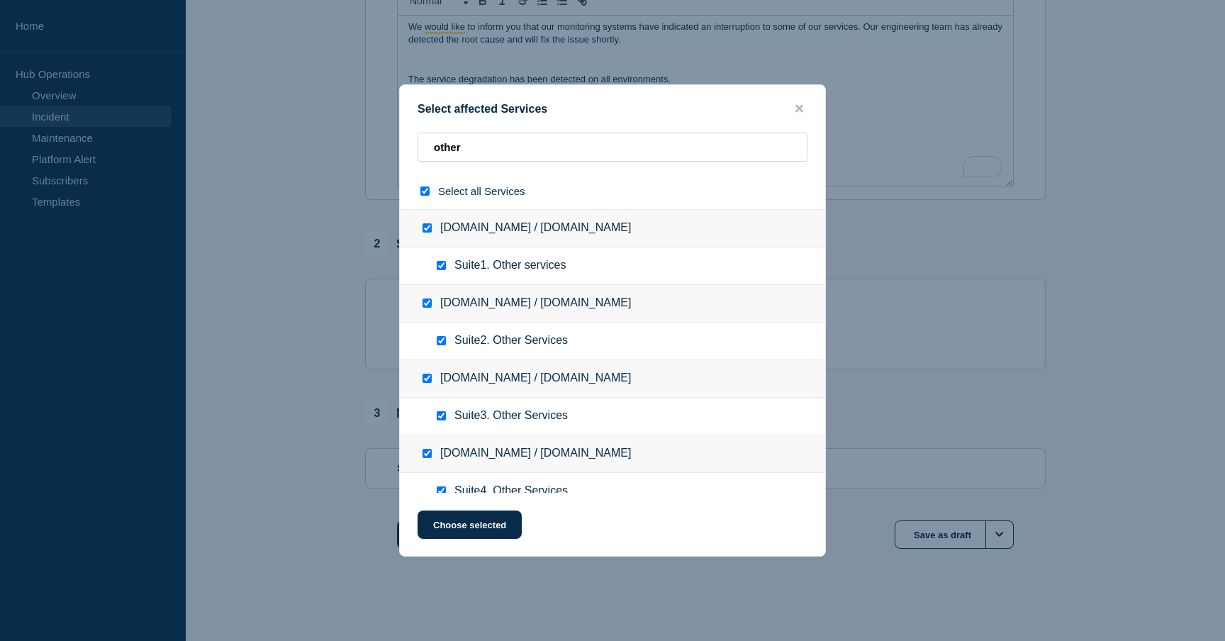
checkbox input "true"
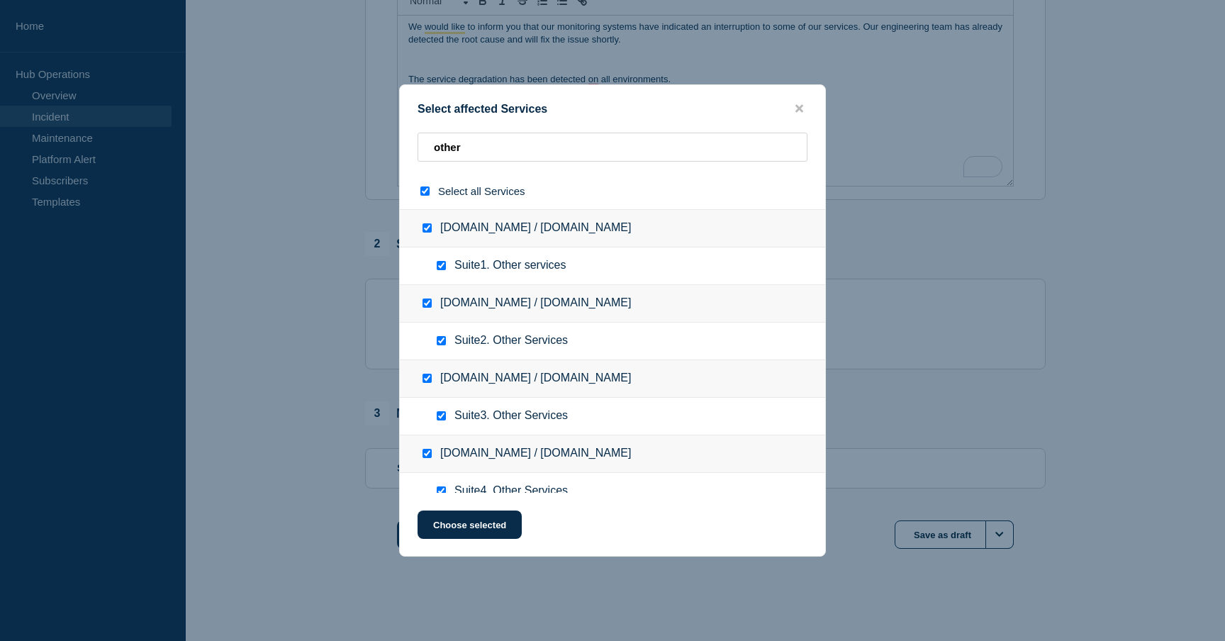
checkbox input "true"
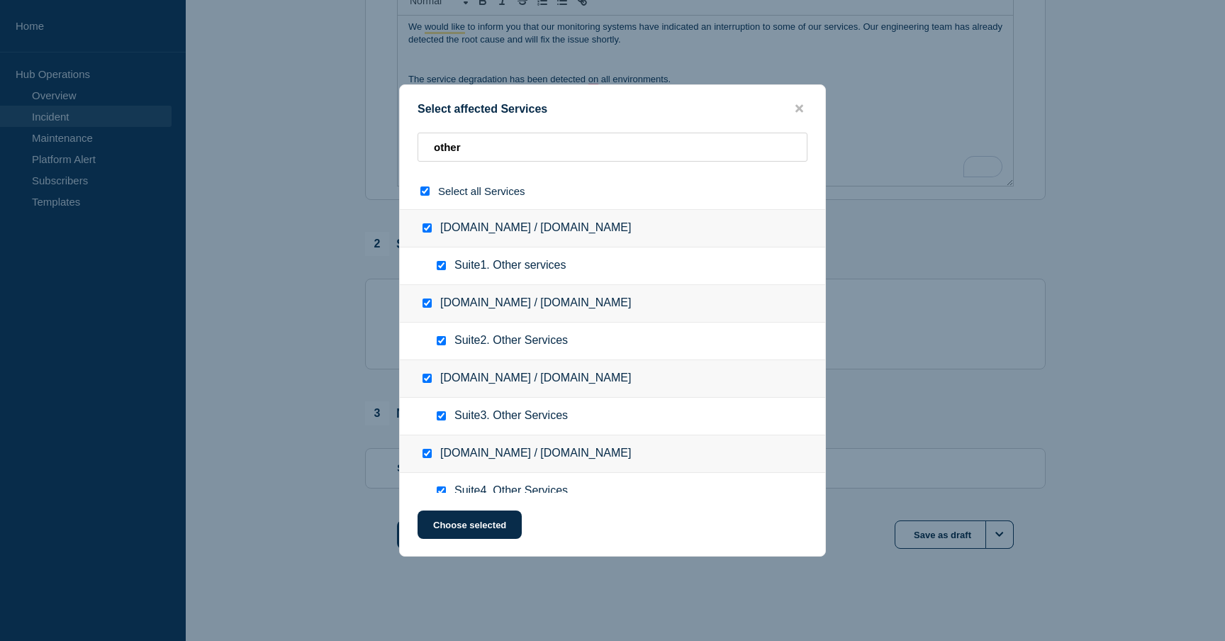
checkbox input "true"
click at [445, 529] on button "Choose selected" at bounding box center [470, 525] width 104 height 28
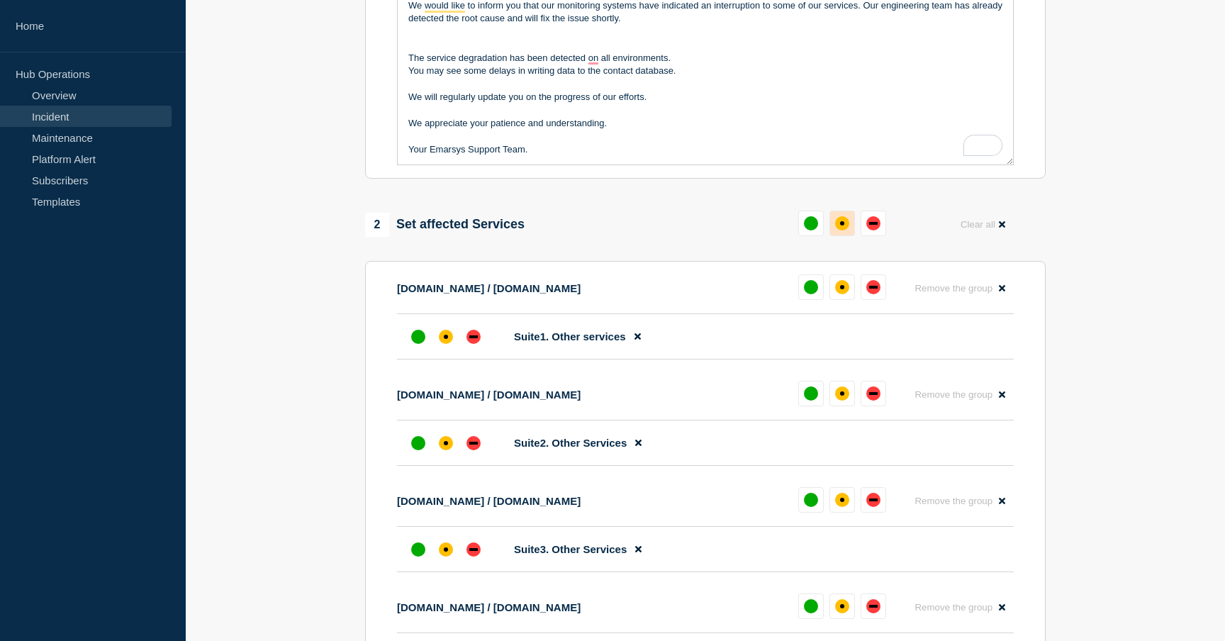
click at [840, 230] on div "affected" at bounding box center [842, 223] width 14 height 14
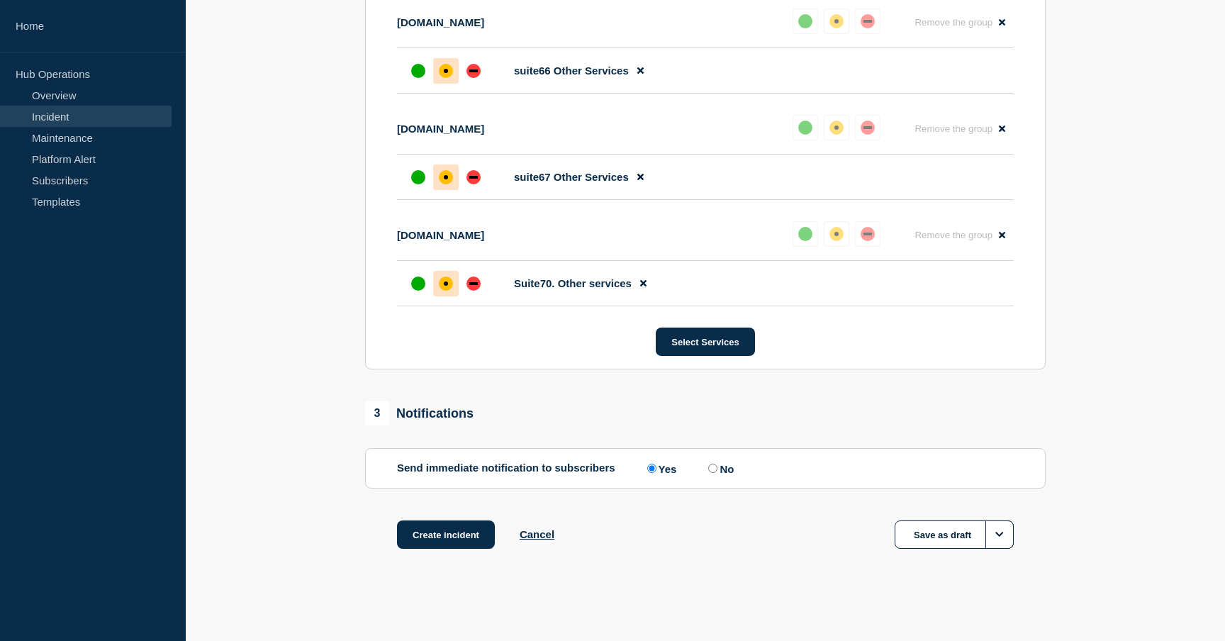
scroll to position [7933, 0]
click at [435, 531] on button "Create incident" at bounding box center [446, 534] width 98 height 28
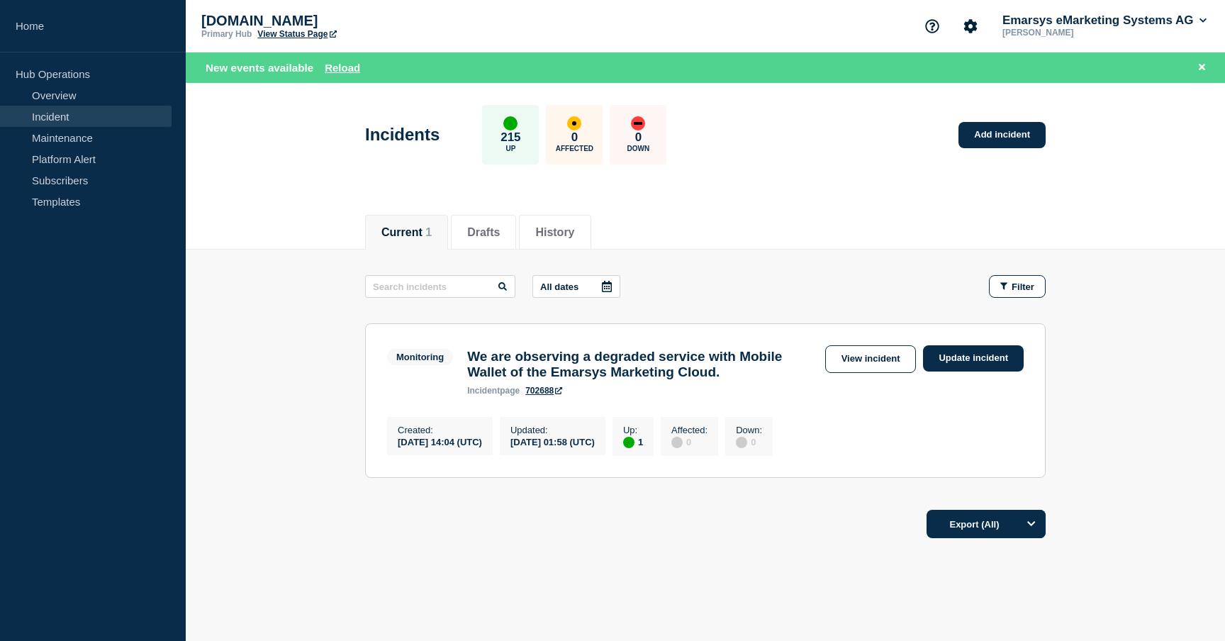
click at [301, 367] on main "All dates Filter Monitoring 1 Up We are observing a degraded service with Mobil…" at bounding box center [705, 375] width 1039 height 250
